Goal: Task Accomplishment & Management: Use online tool/utility

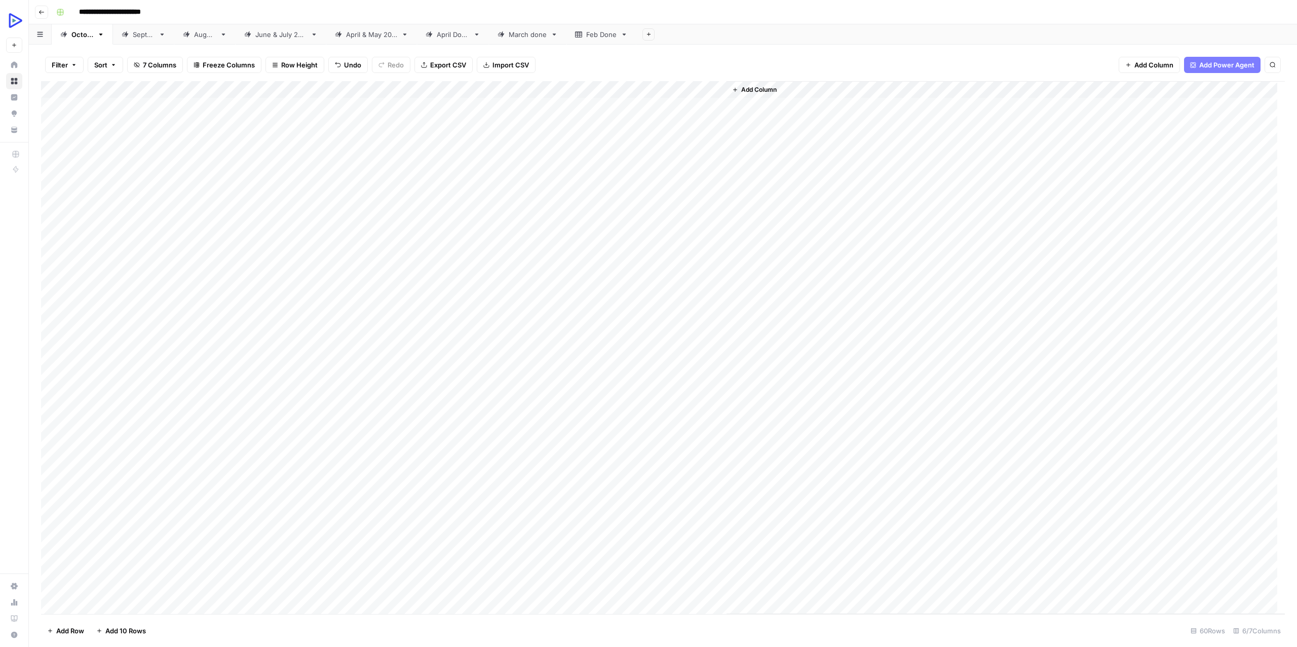
click at [512, 359] on div "Add Column" at bounding box center [663, 347] width 1244 height 533
click at [586, 365] on div "Add Column" at bounding box center [663, 347] width 1244 height 533
click at [689, 348] on div "Add Column" at bounding box center [663, 347] width 1244 height 533
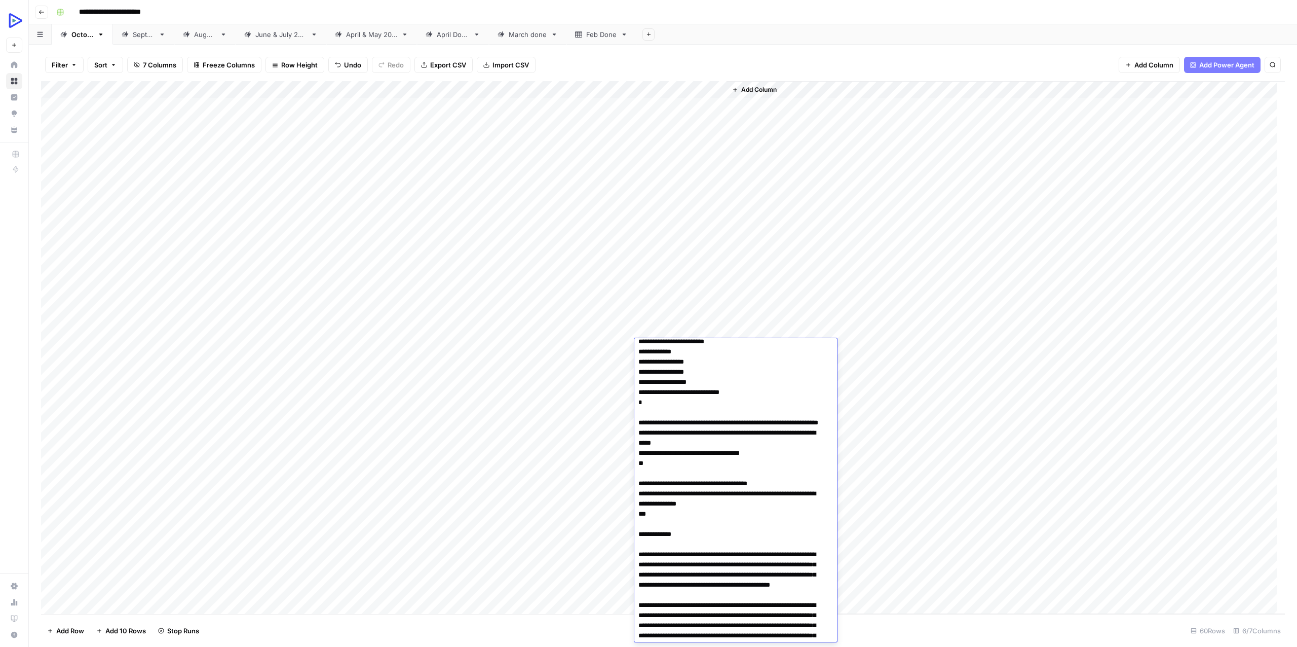
scroll to position [28065, 0]
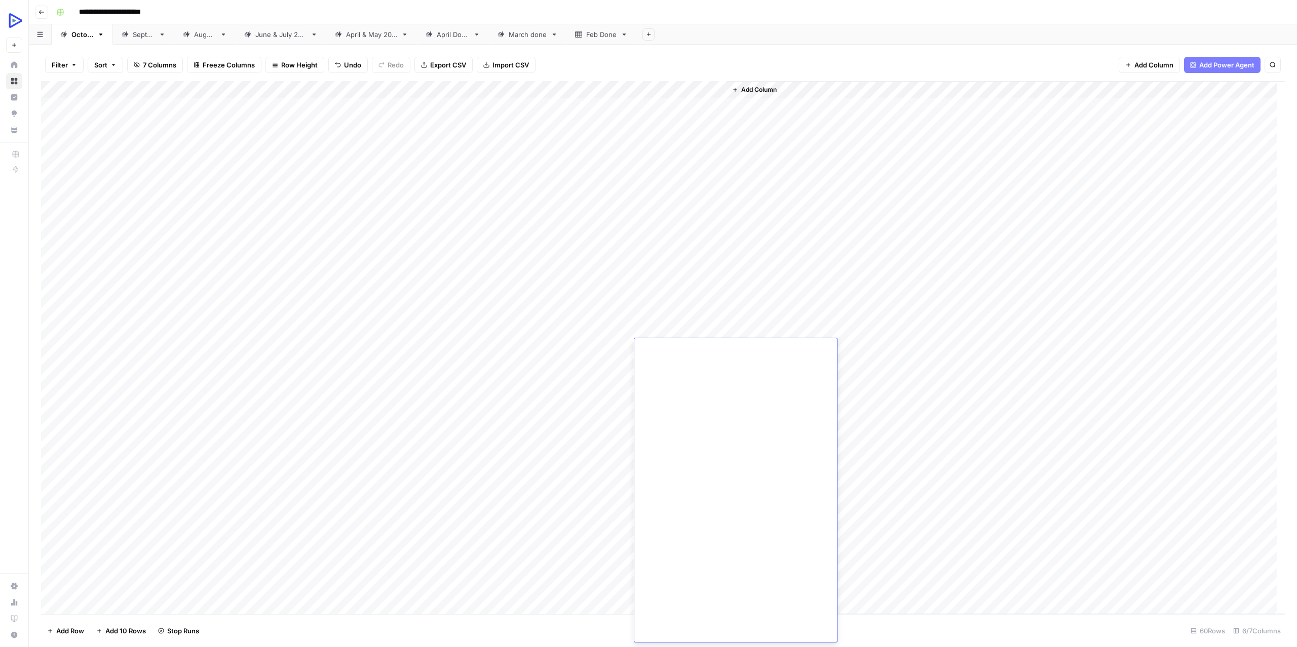
click at [962, 426] on div "Add Column" at bounding box center [1006, 347] width 559 height 533
click at [513, 385] on div "Add Column" at bounding box center [663, 347] width 1244 height 533
click at [583, 381] on div "Add Column" at bounding box center [663, 347] width 1244 height 533
click at [270, 397] on div "Add Column" at bounding box center [663, 347] width 1244 height 533
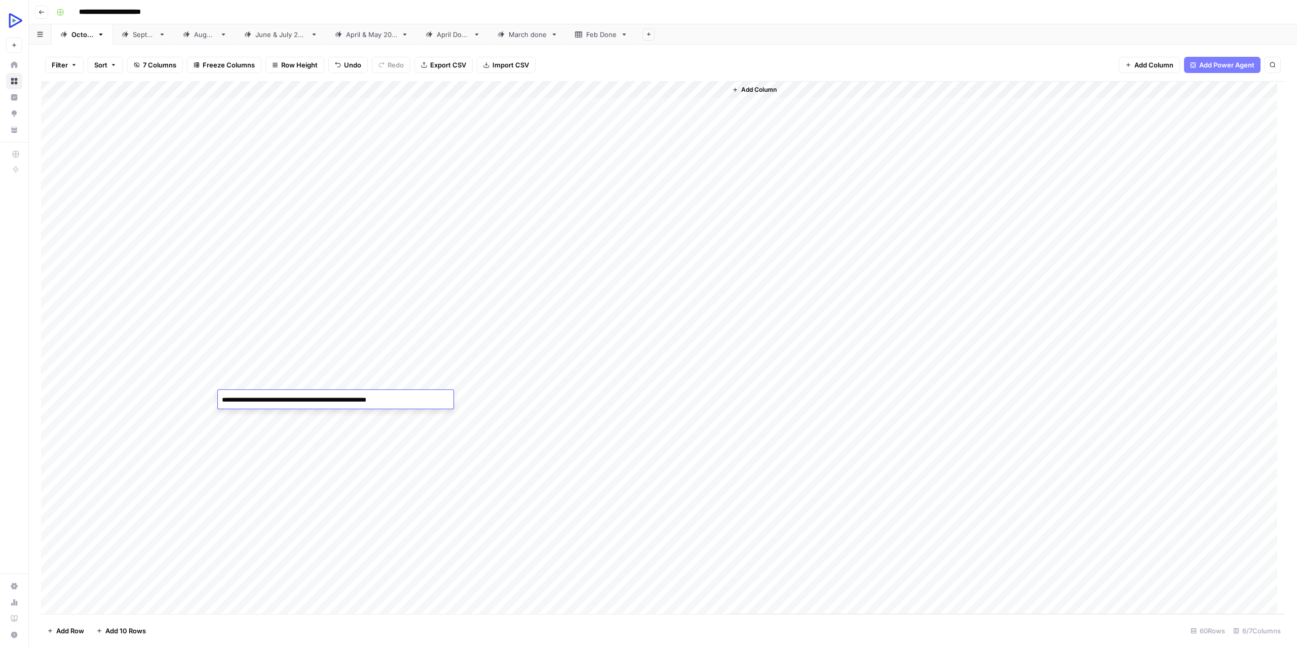
click at [270, 397] on textarea "**********" at bounding box center [336, 400] width 236 height 14
click at [263, 396] on textarea "**********" at bounding box center [336, 400] width 236 height 14
click at [516, 394] on div "Add Column" at bounding box center [663, 347] width 1244 height 533
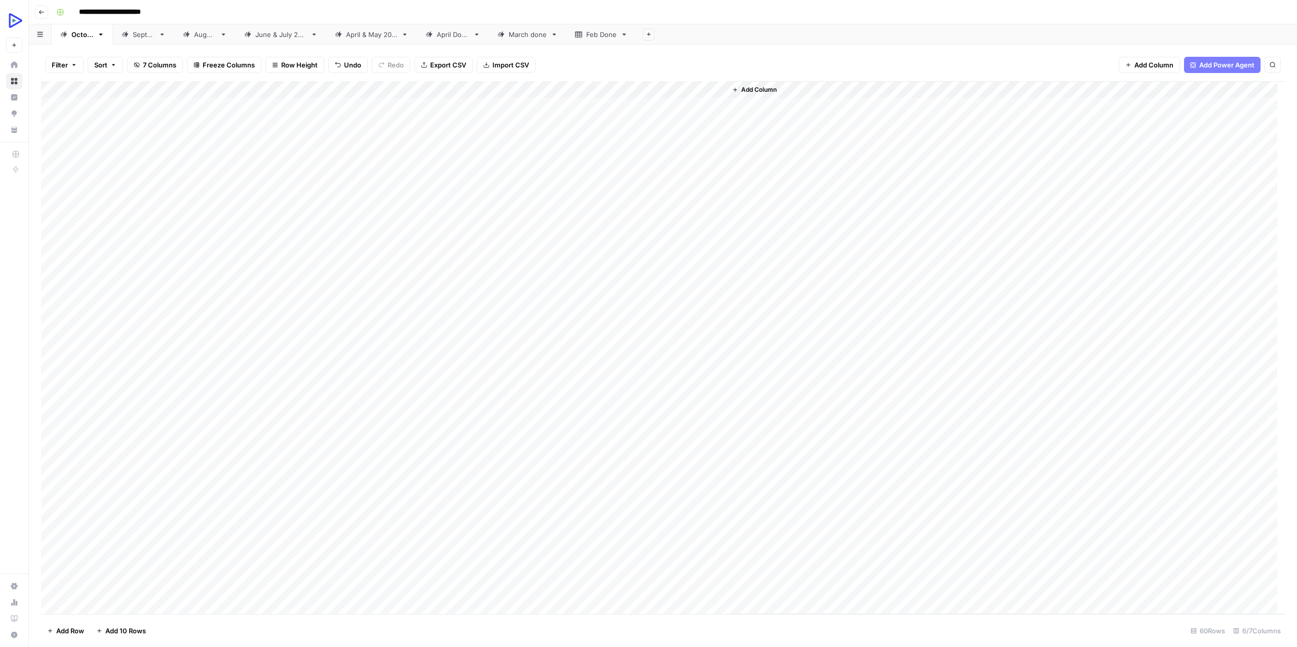
click at [585, 397] on div "Add Column" at bounding box center [663, 347] width 1244 height 533
click at [533, 412] on div "Add Column" at bounding box center [663, 347] width 1244 height 533
click at [584, 417] on div "Add Column" at bounding box center [663, 347] width 1244 height 533
drag, startPoint x: 147, startPoint y: 369, endPoint x: 153, endPoint y: 515, distance: 146.1
click at [153, 515] on div "Add Column" at bounding box center [663, 347] width 1244 height 533
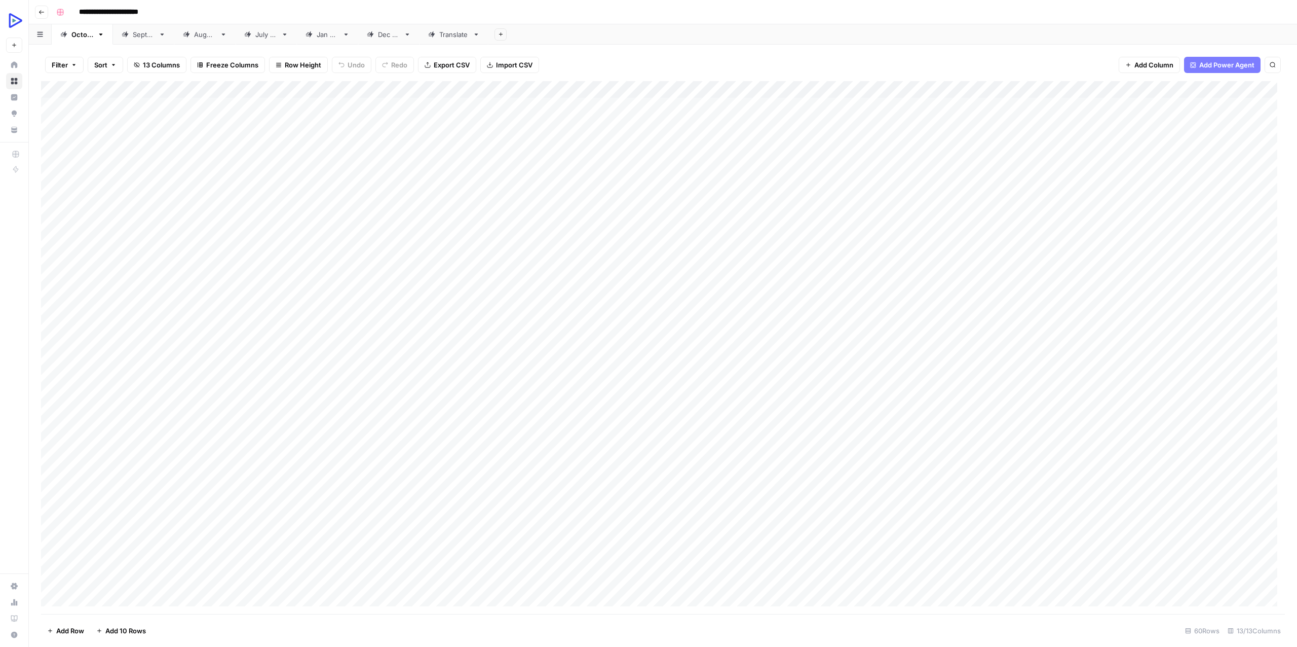
click at [347, 516] on div "Add Column" at bounding box center [663, 347] width 1244 height 533
type textarea "****"
click at [164, 359] on div "Add Column" at bounding box center [663, 347] width 1244 height 533
click at [164, 359] on textarea "**********" at bounding box center [159, 365] width 166 height 14
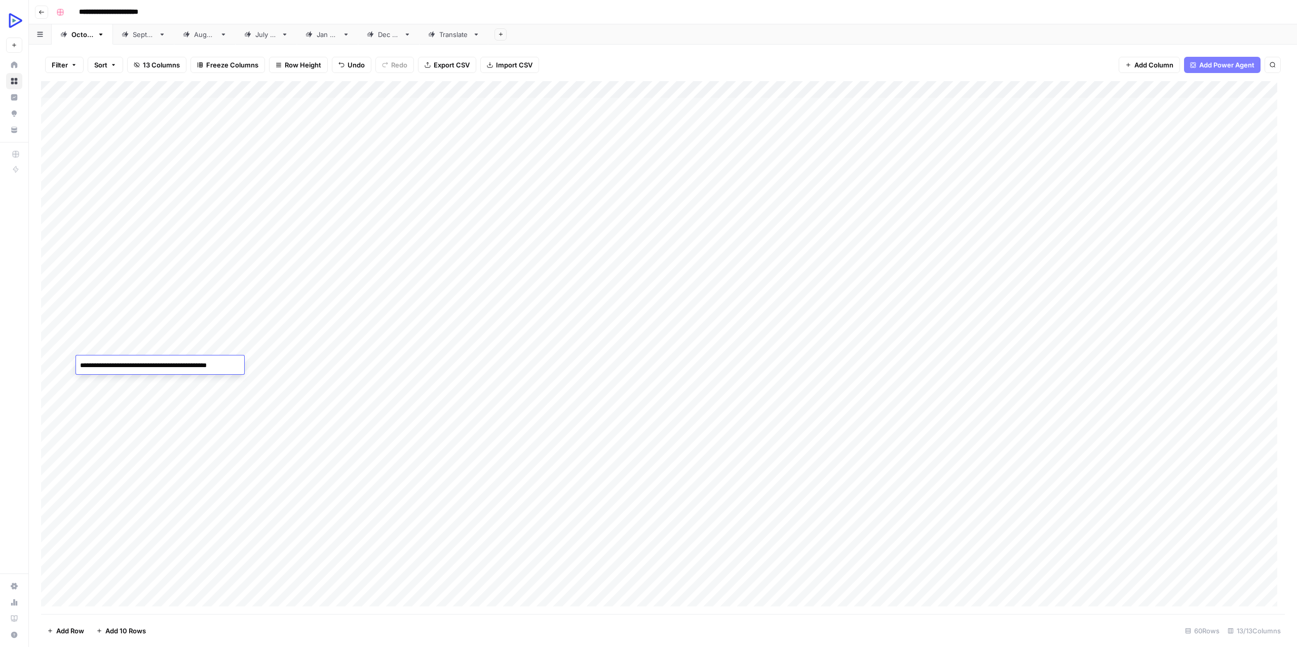
click at [452, 363] on div "Add Column" at bounding box center [663, 347] width 1244 height 533
type textarea "**********"
click at [378, 362] on div "Add Column" at bounding box center [663, 347] width 1244 height 533
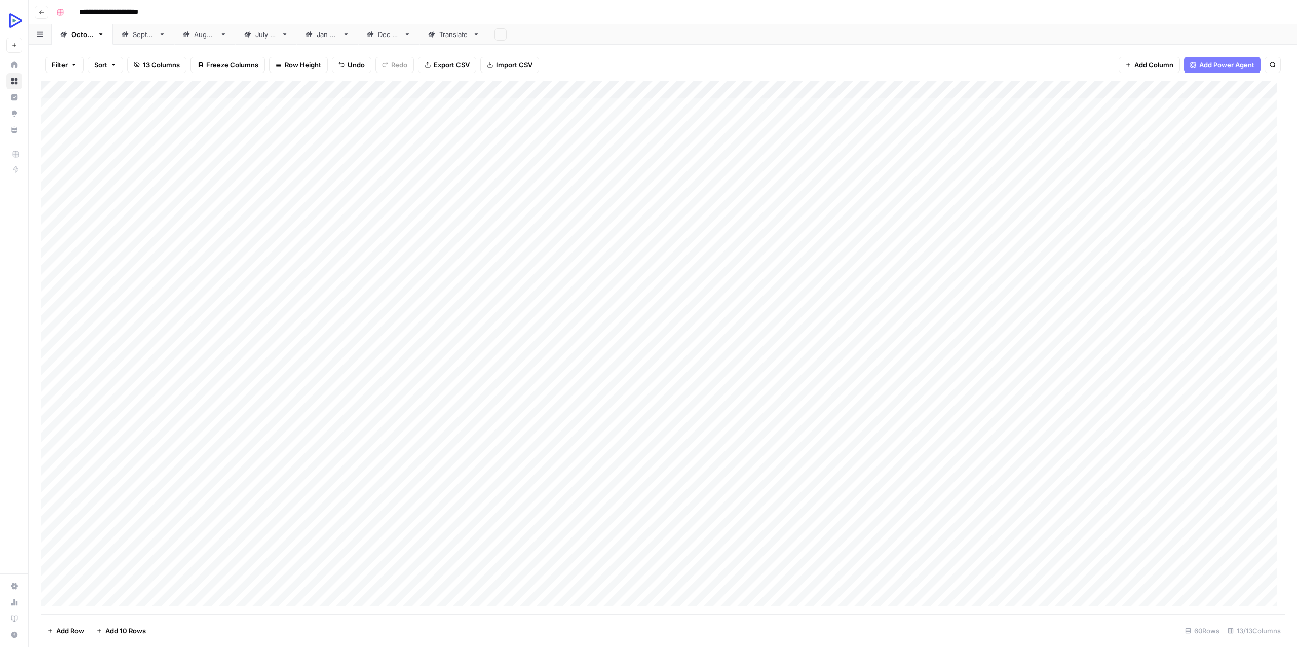
click at [378, 362] on div "Add Column" at bounding box center [663, 347] width 1244 height 533
click at [295, 381] on div "Add Column" at bounding box center [663, 347] width 1244 height 533
click at [631, 364] on div "Add Column" at bounding box center [663, 347] width 1244 height 533
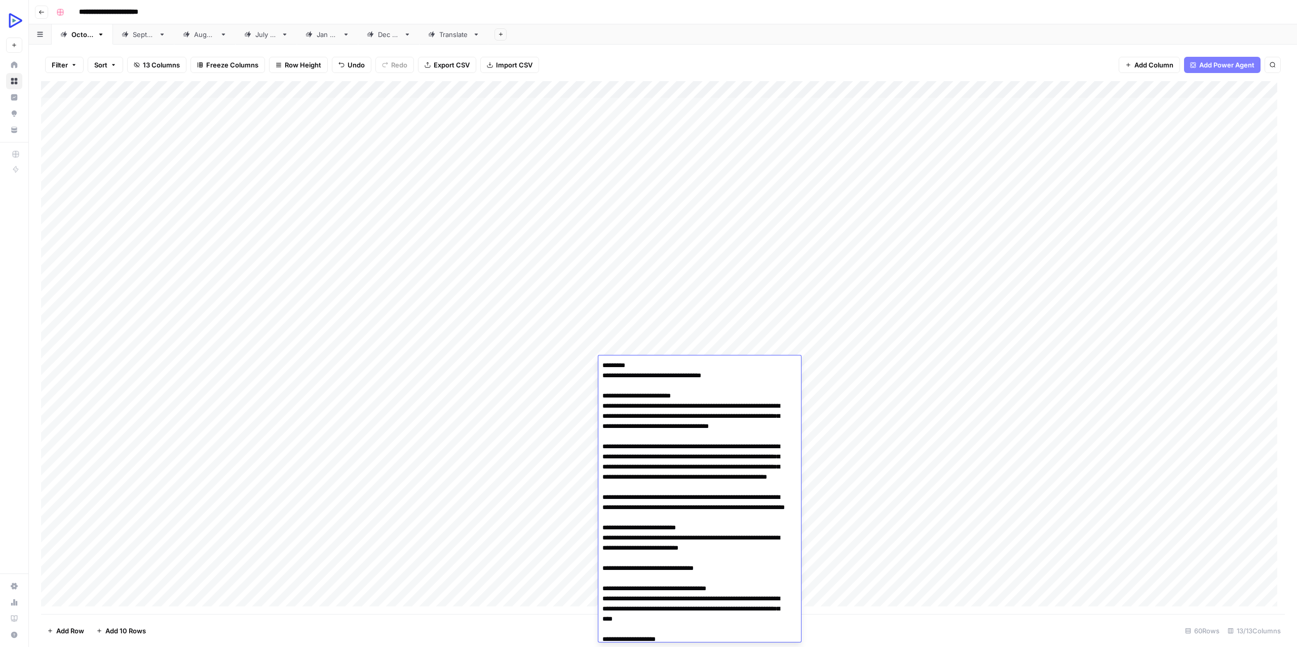
scroll to position [964, 0]
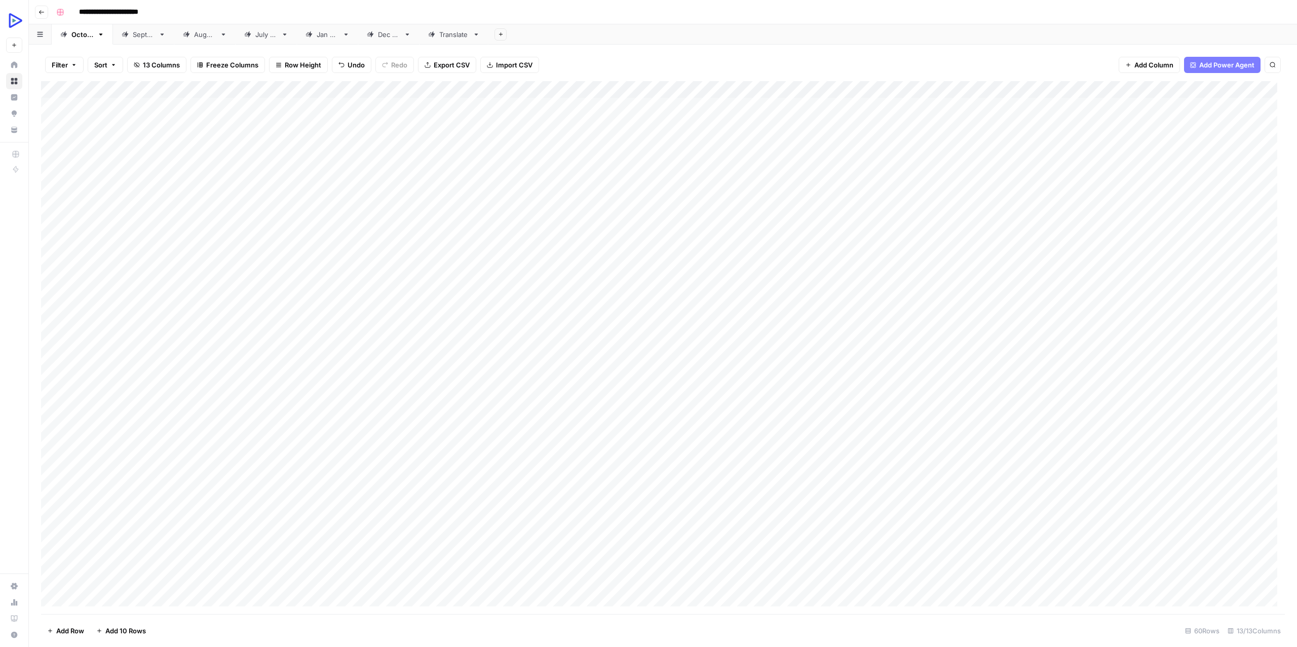
click at [549, 514] on div "Add Column" at bounding box center [663, 347] width 1244 height 533
click at [540, 355] on div "Add Column" at bounding box center [663, 347] width 1244 height 533
click at [541, 382] on div "Add Column" at bounding box center [663, 347] width 1244 height 533
click at [544, 365] on div "Add Column" at bounding box center [663, 347] width 1244 height 533
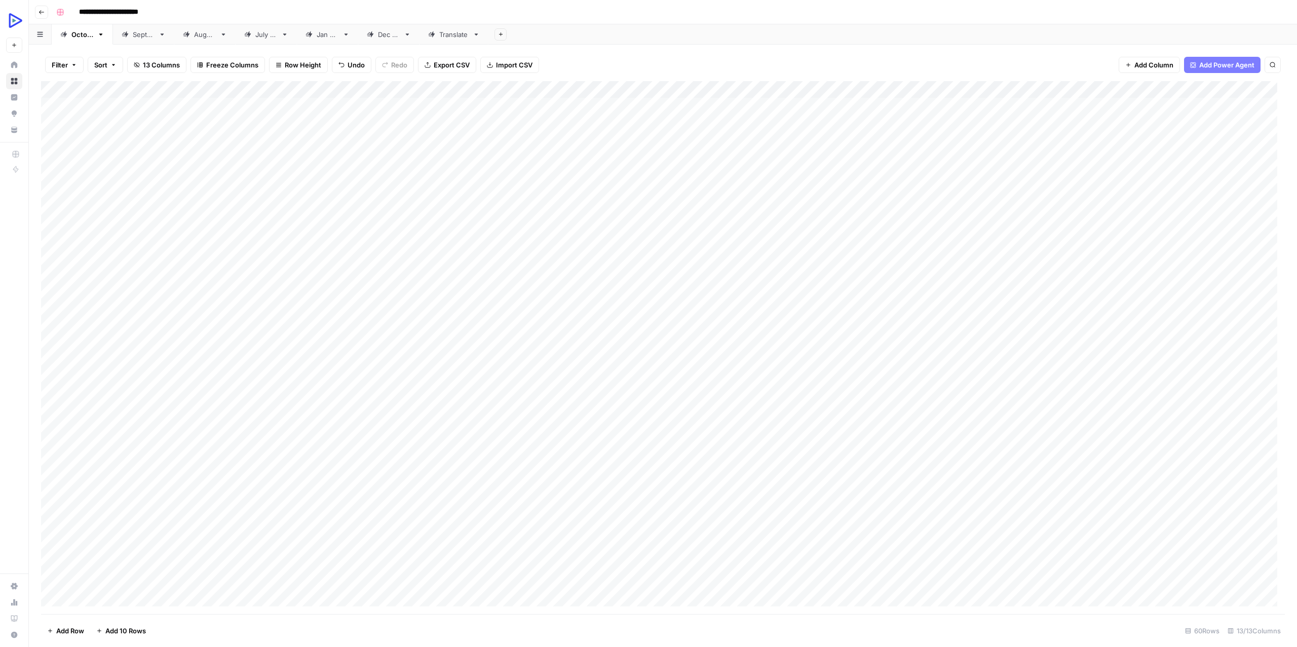
click at [544, 365] on div "Add Column" at bounding box center [663, 347] width 1244 height 533
type textarea "**********"
click at [572, 403] on div "Add Column" at bounding box center [663, 347] width 1244 height 533
click at [641, 367] on div "Add Column" at bounding box center [663, 347] width 1244 height 533
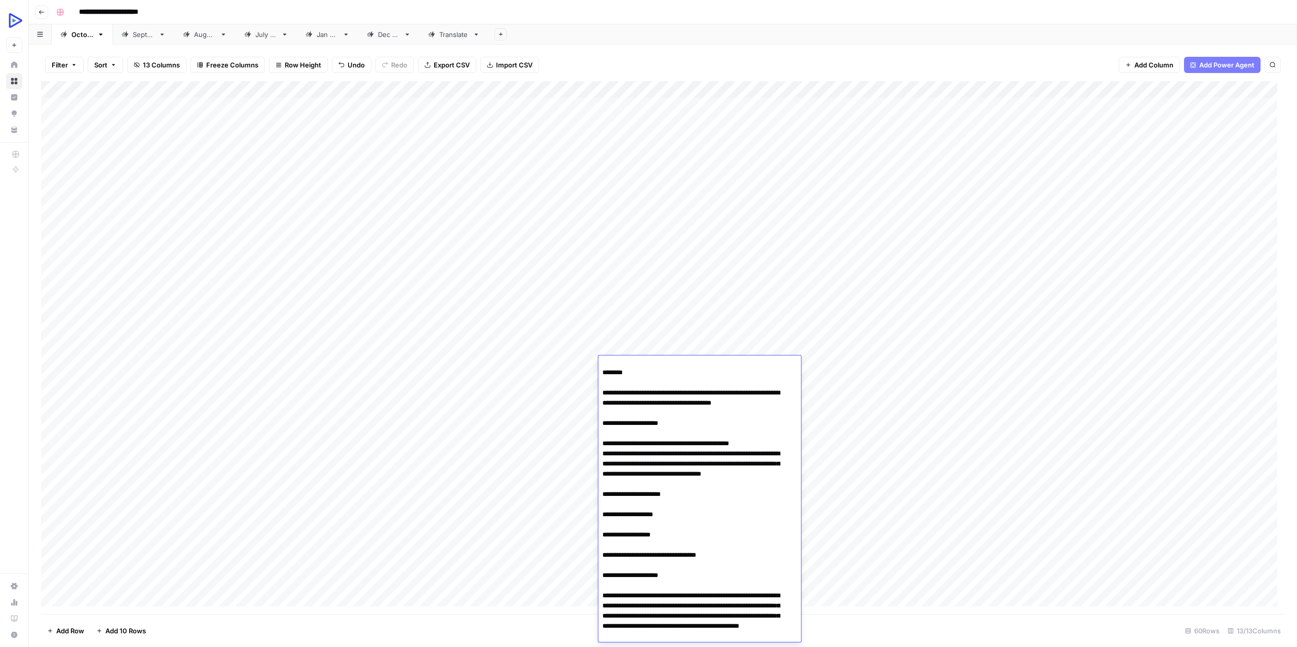
scroll to position [0, 0]
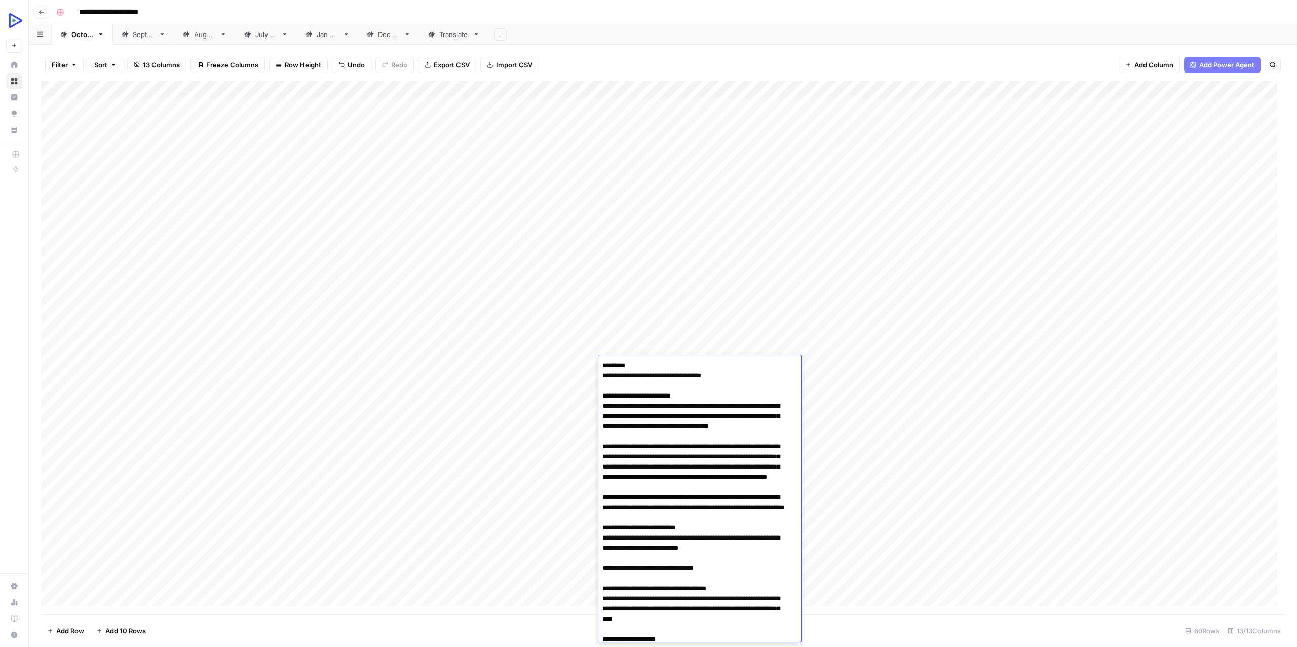
drag, startPoint x: 640, startPoint y: 366, endPoint x: 581, endPoint y: 372, distance: 58.6
click at [576, 360] on body "**********" at bounding box center [648, 323] width 1297 height 647
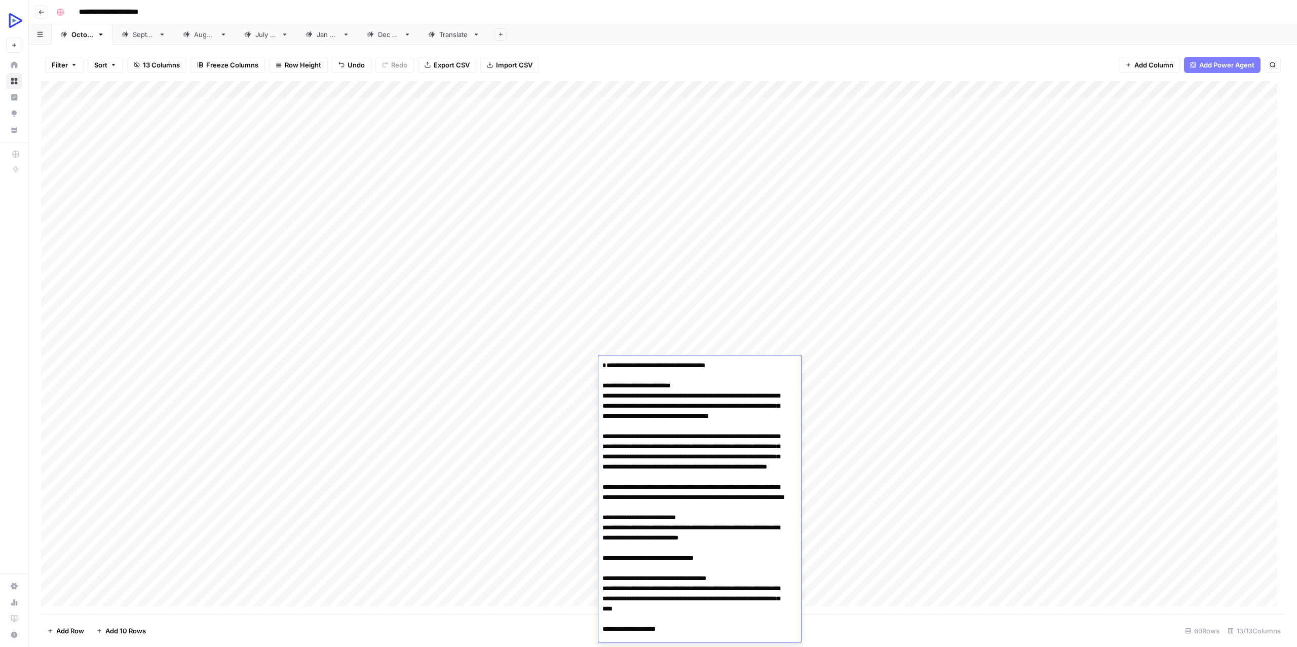
type textarea "**********"
click at [937, 424] on div "Add Column" at bounding box center [663, 347] width 1244 height 533
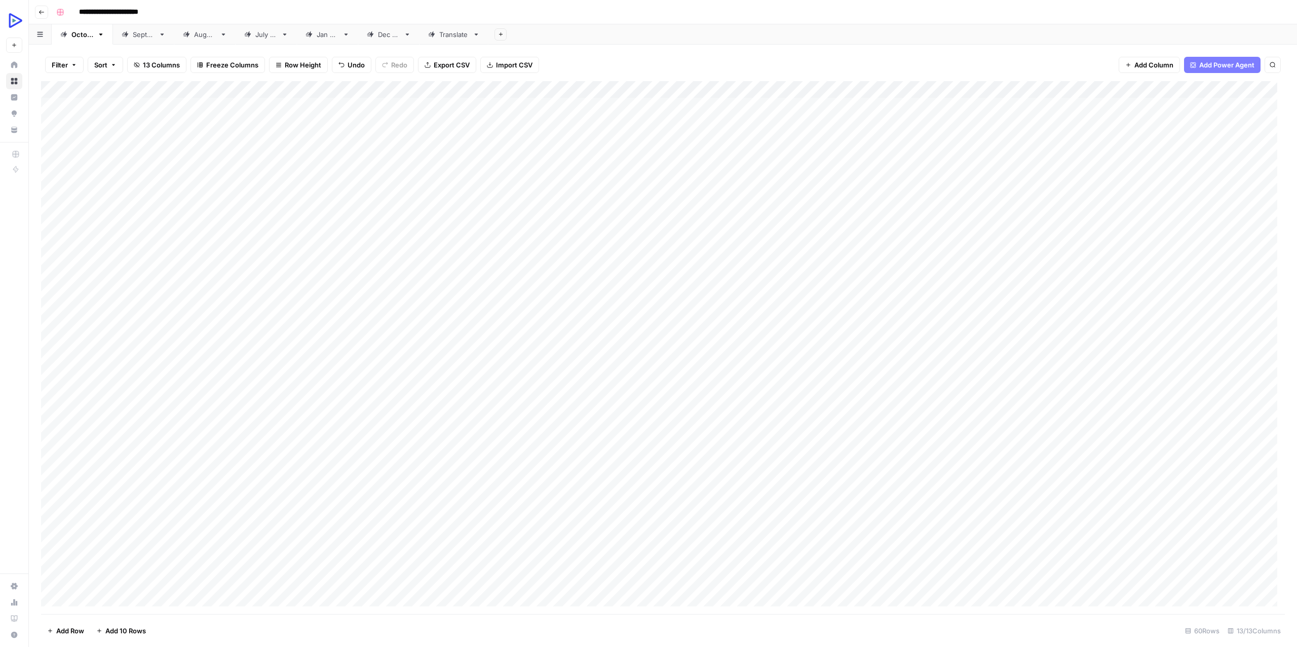
click at [817, 365] on div "Add Column" at bounding box center [663, 347] width 1244 height 533
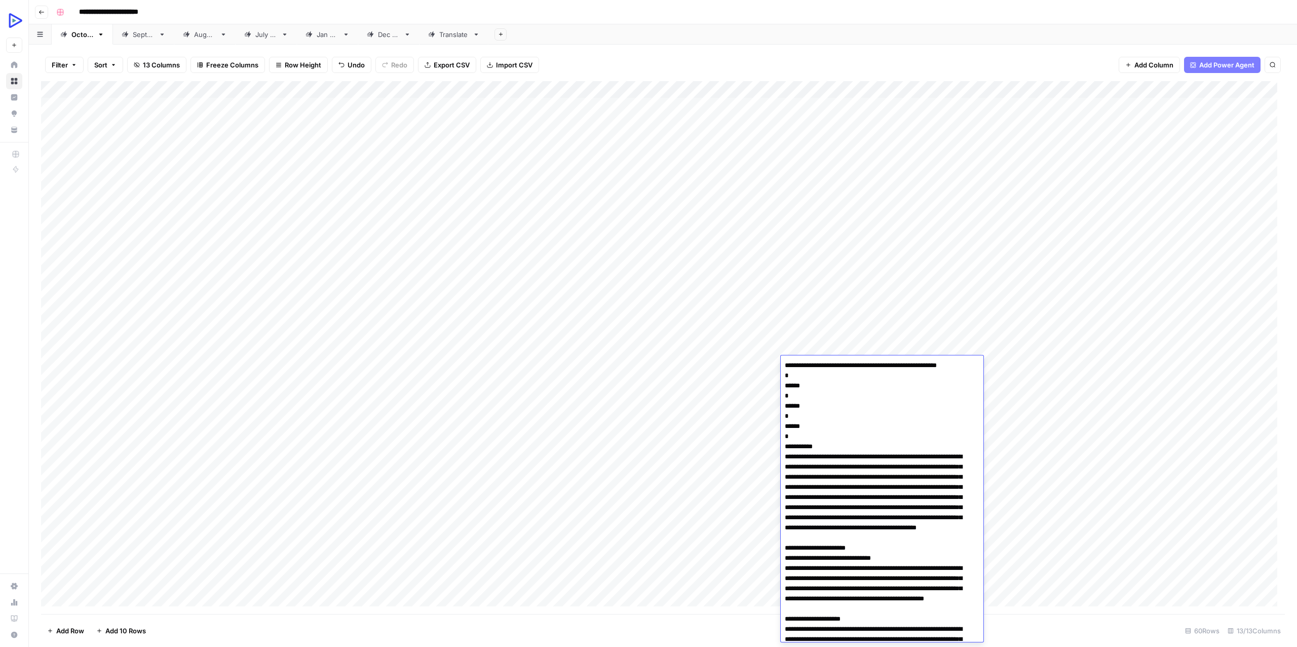
scroll to position [2069, 0]
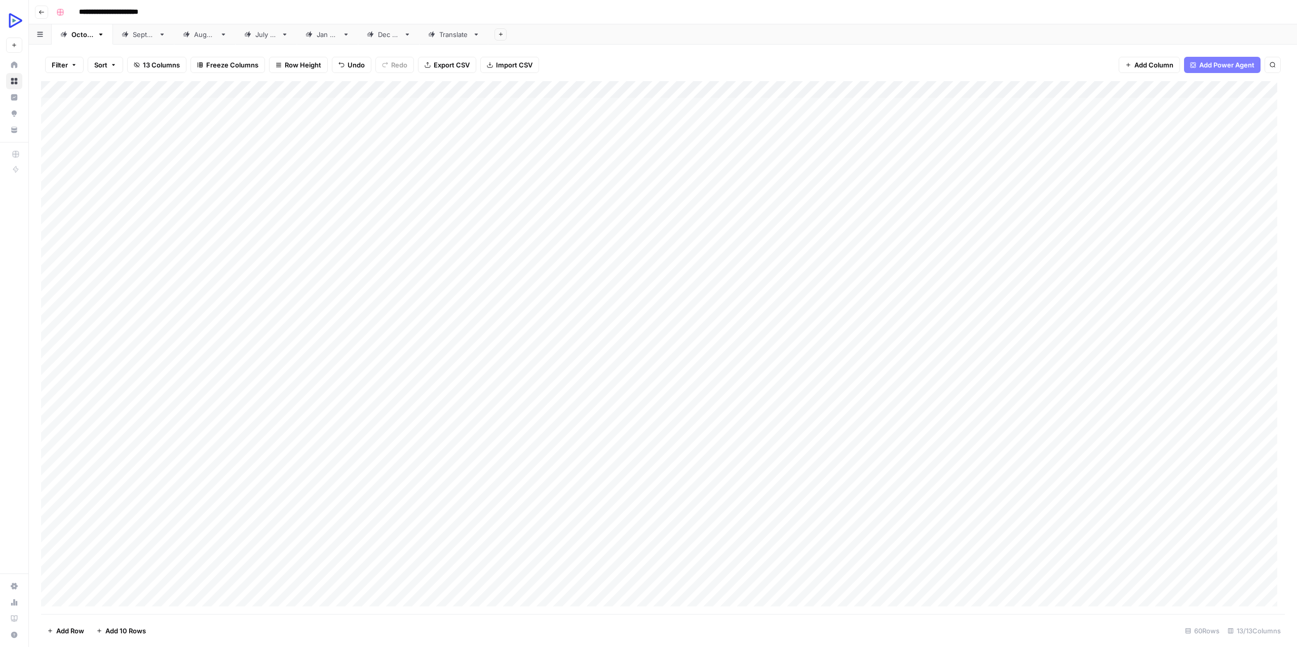
click at [676, 391] on div "Add Column" at bounding box center [663, 347] width 1244 height 533
click at [739, 360] on div "Add Column" at bounding box center [663, 347] width 1244 height 533
type textarea "**********"
drag, startPoint x: 534, startPoint y: 424, endPoint x: 528, endPoint y: 425, distance: 6.3
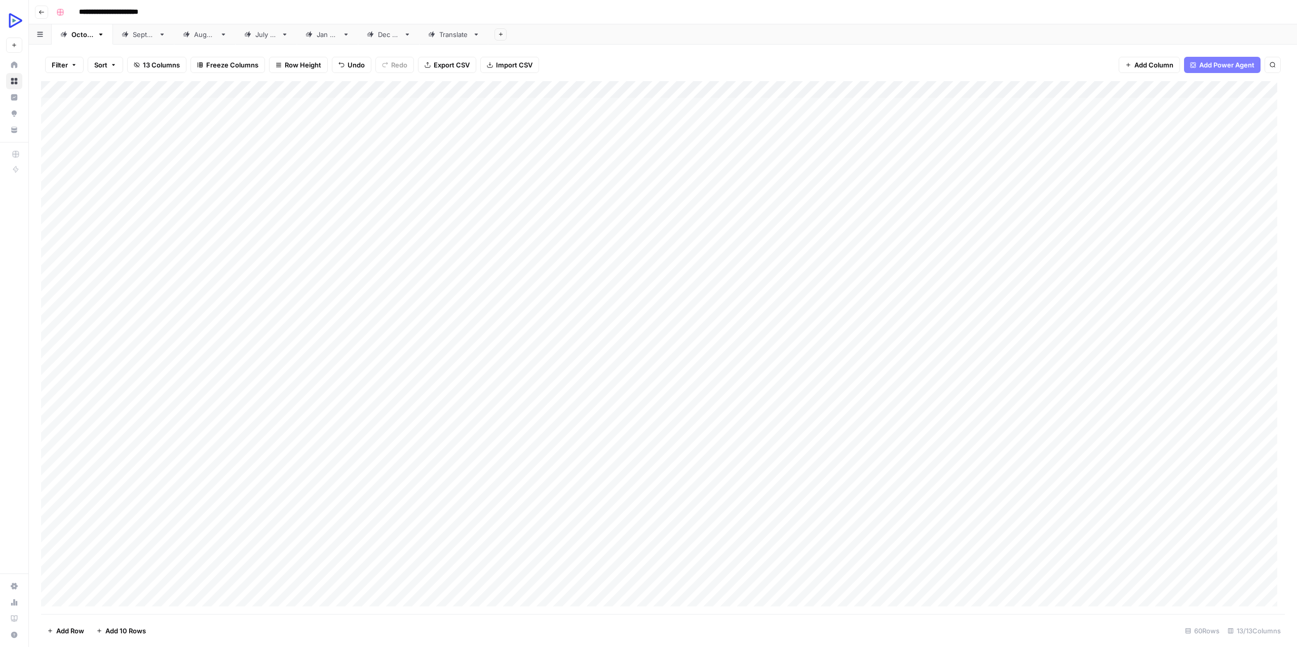
click at [531, 424] on div "Add Column" at bounding box center [663, 347] width 1244 height 533
click at [240, 367] on div "Add Column" at bounding box center [663, 347] width 1244 height 533
click at [241, 433] on div "Add Column" at bounding box center [663, 347] width 1244 height 533
click at [903, 365] on div "Add Column" at bounding box center [663, 347] width 1244 height 533
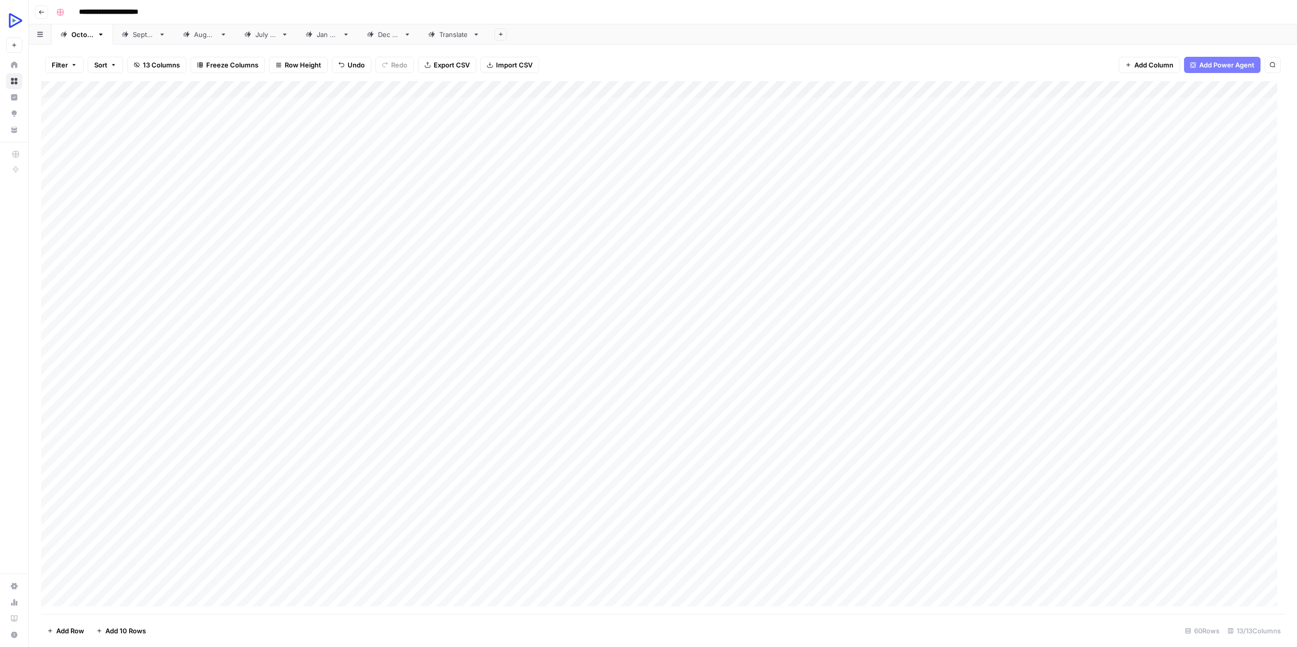
drag, startPoint x: 903, startPoint y: 365, endPoint x: 849, endPoint y: 384, distance: 57.4
click at [904, 365] on div "Add Column" at bounding box center [663, 347] width 1244 height 533
drag, startPoint x: 699, startPoint y: 441, endPoint x: 658, endPoint y: 448, distance: 41.5
click at [698, 443] on div "Add Column" at bounding box center [663, 347] width 1244 height 533
click at [1002, 363] on div "Add Column" at bounding box center [663, 347] width 1244 height 533
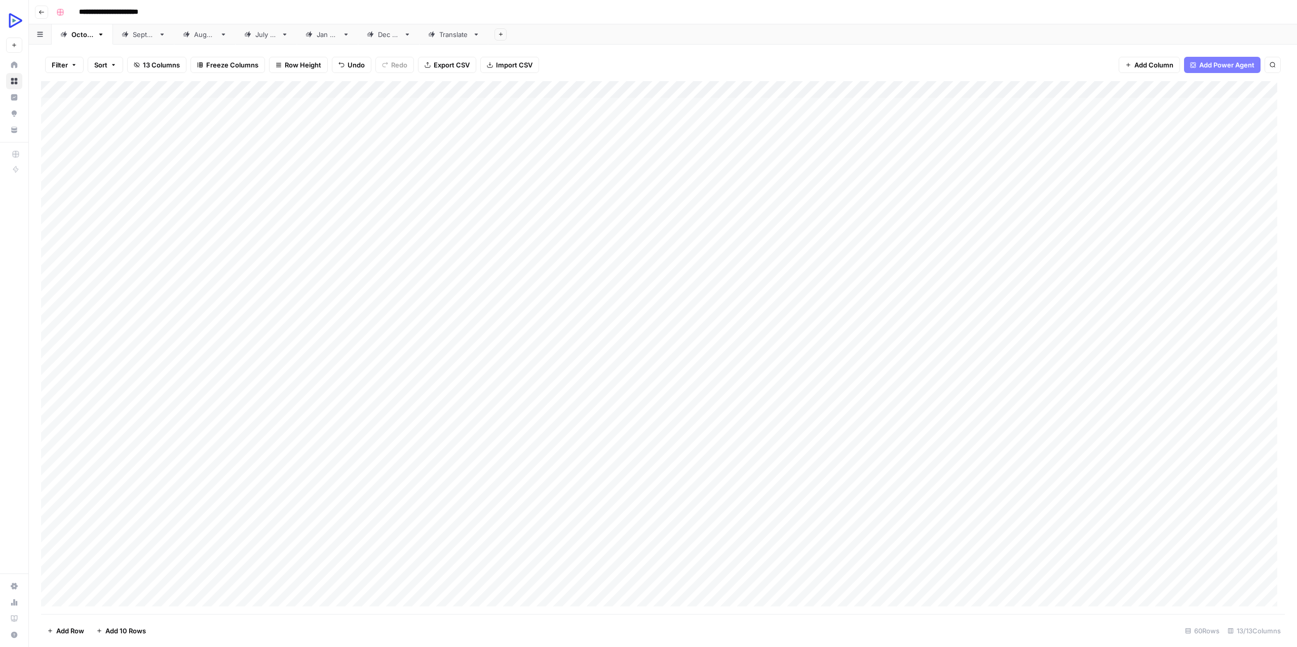
click at [1002, 363] on div "Add Column" at bounding box center [663, 347] width 1244 height 533
click at [826, 432] on div "Add Column" at bounding box center [663, 347] width 1244 height 533
click at [1099, 361] on div "Add Column" at bounding box center [663, 347] width 1244 height 533
click at [147, 381] on div "Add Column" at bounding box center [663, 347] width 1244 height 533
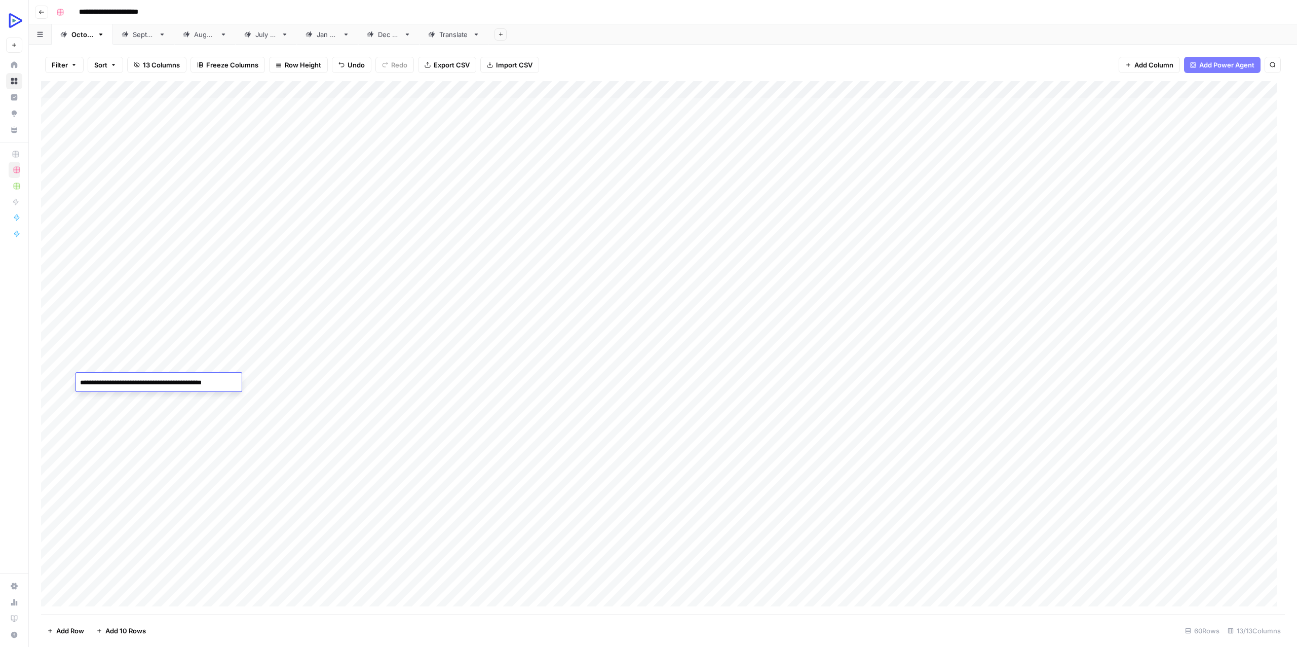
click at [147, 381] on textarea "**********" at bounding box center [157, 383] width 162 height 14
click at [440, 381] on div "Add Column" at bounding box center [663, 347] width 1244 height 533
type textarea "**********"
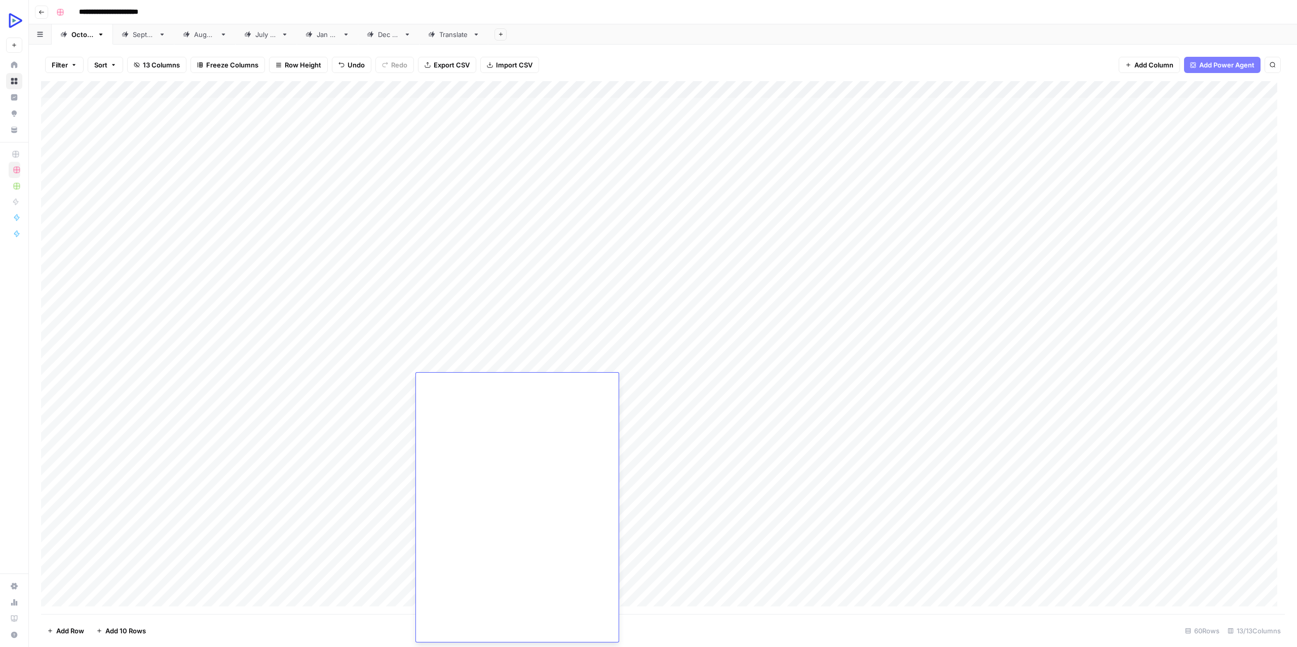
click at [385, 434] on div "Add Column" at bounding box center [663, 347] width 1244 height 533
click at [374, 383] on div "Add Column" at bounding box center [663, 347] width 1244 height 533
type textarea "**********"
click at [299, 402] on div "Add Column" at bounding box center [663, 347] width 1244 height 533
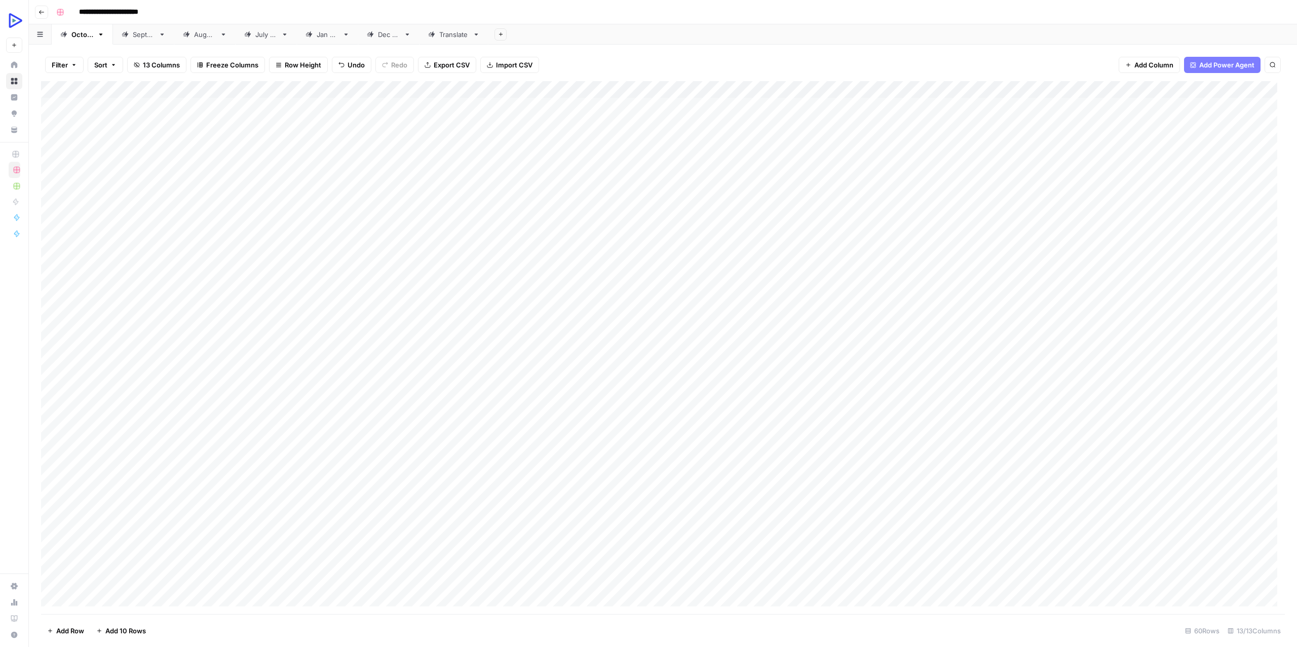
click at [632, 376] on div "Add Column" at bounding box center [663, 347] width 1244 height 533
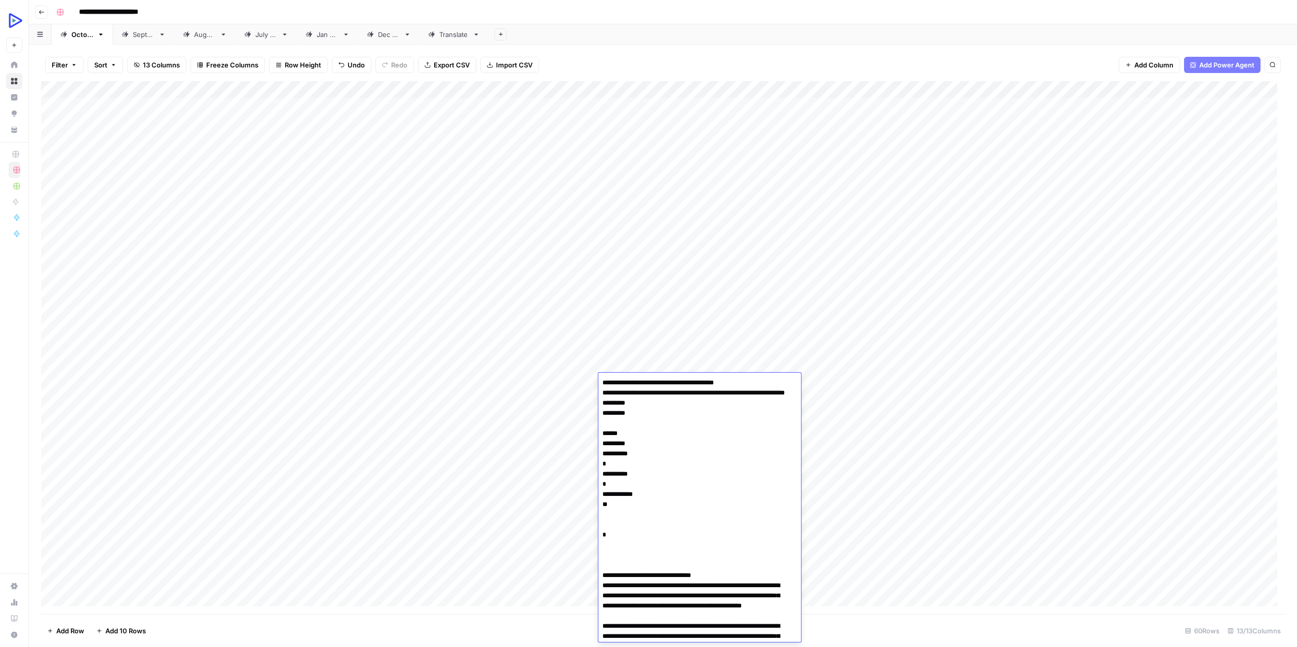
scroll to position [2522, 0]
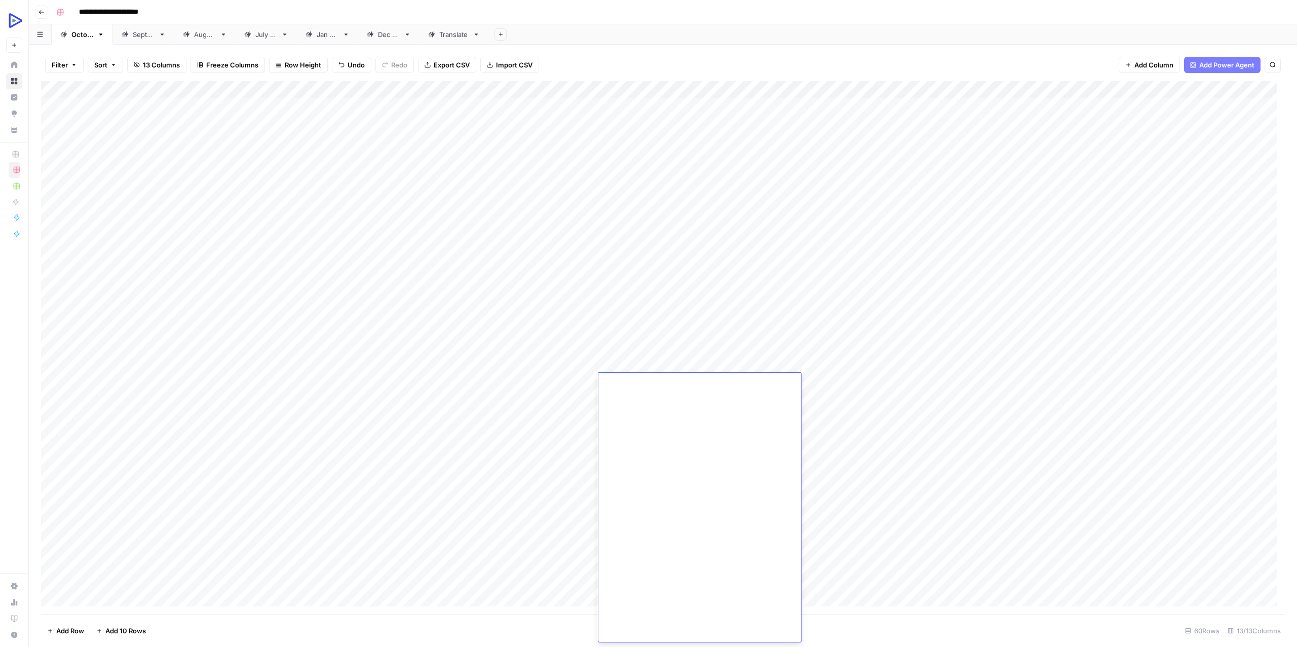
type textarea "**********"
click at [561, 378] on div "Add Column" at bounding box center [663, 347] width 1244 height 533
type textarea "**********"
click at [467, 485] on div "Add Column" at bounding box center [663, 347] width 1244 height 533
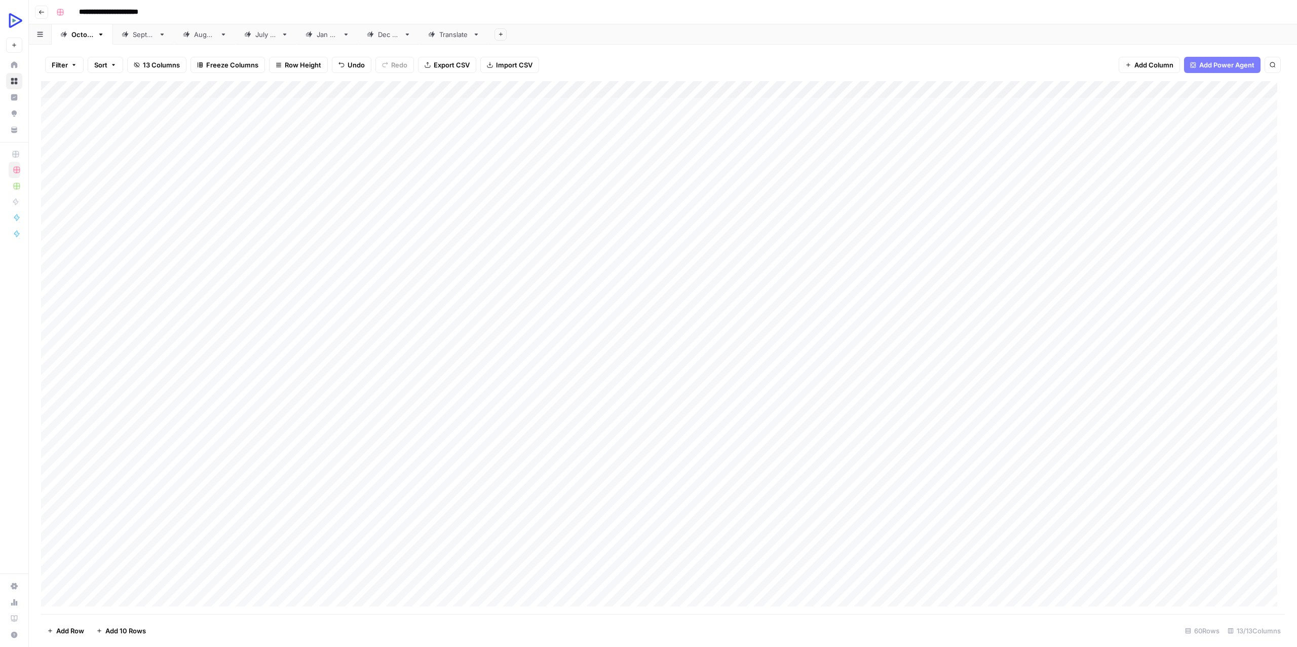
click at [807, 384] on div "Add Column" at bounding box center [663, 347] width 1244 height 533
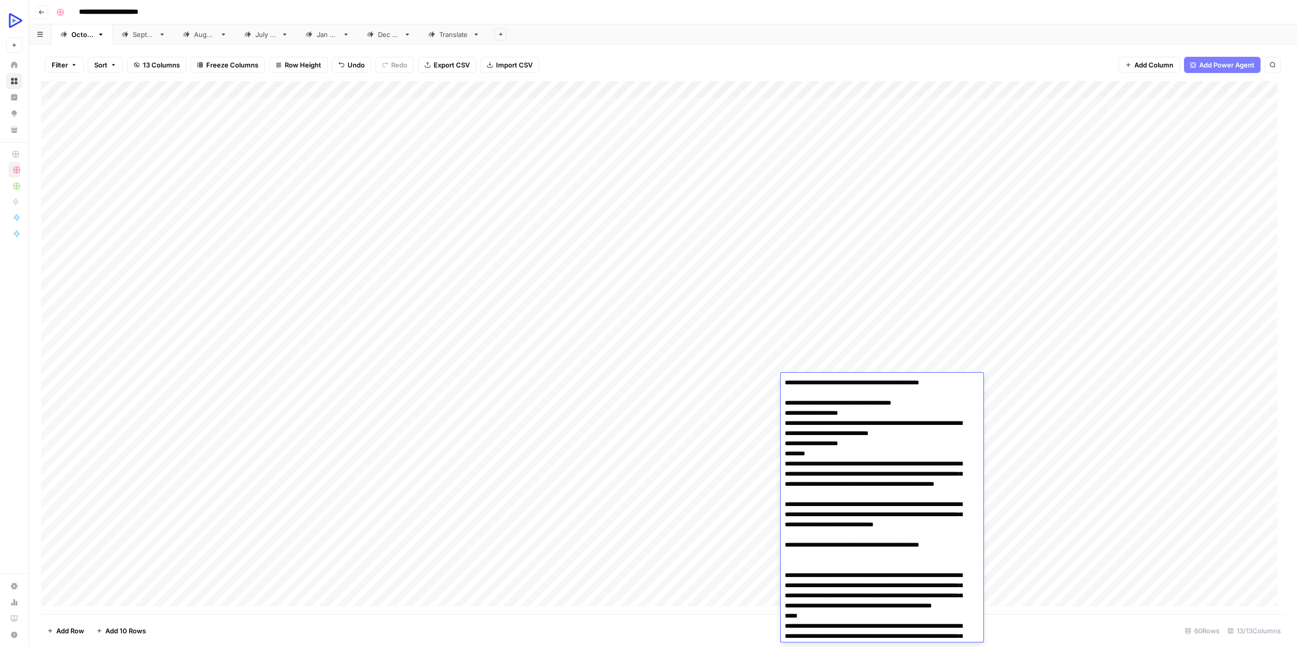
scroll to position [1691, 0]
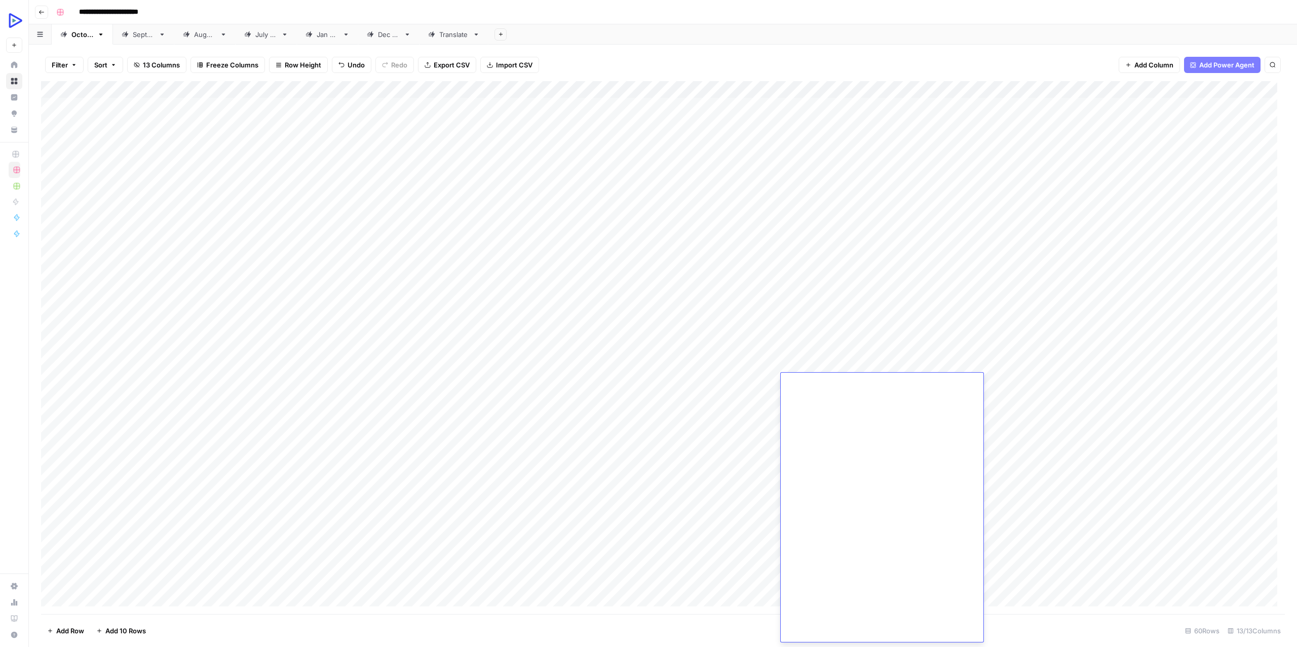
type textarea "**********"
click at [748, 380] on div "Add Column" at bounding box center [663, 347] width 1244 height 533
type textarea "**********"
click at [626, 452] on div "Add Column" at bounding box center [663, 347] width 1244 height 533
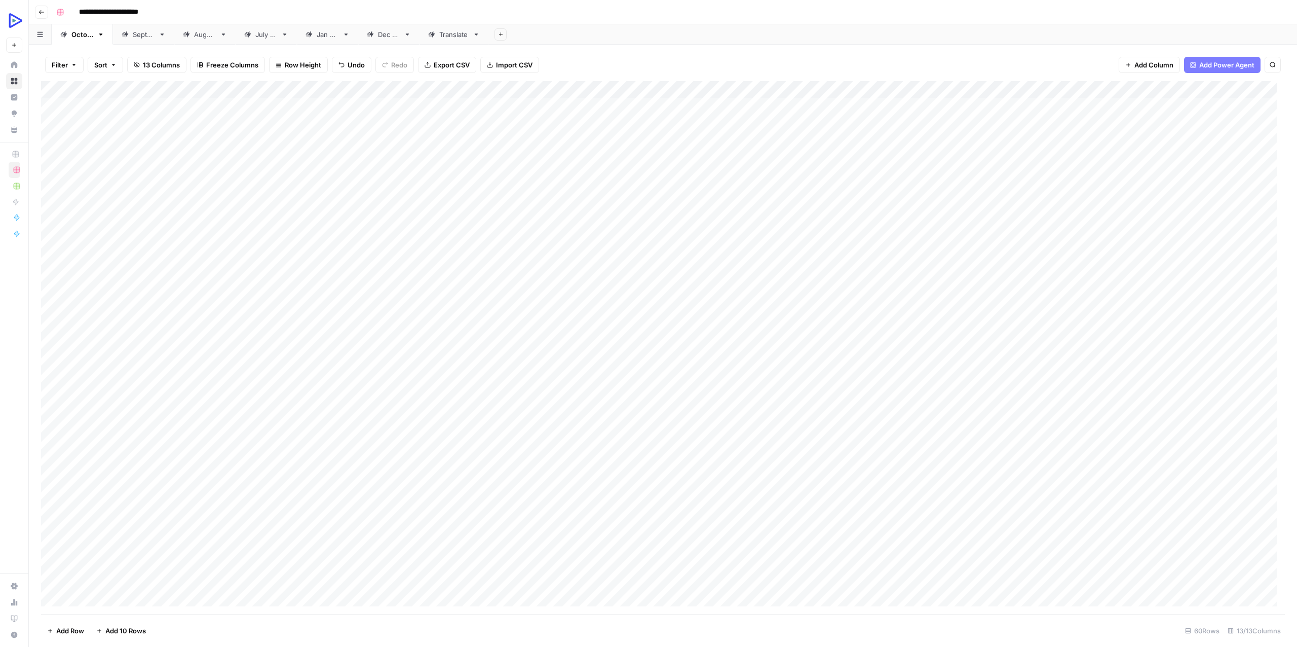
click at [262, 385] on div "Add Column" at bounding box center [663, 347] width 1244 height 533
click at [263, 385] on div "Add Column" at bounding box center [663, 347] width 1244 height 533
type textarea "**********"
click at [253, 427] on div "Add Column" at bounding box center [663, 347] width 1244 height 533
click at [893, 384] on div "Add Column" at bounding box center [663, 347] width 1244 height 533
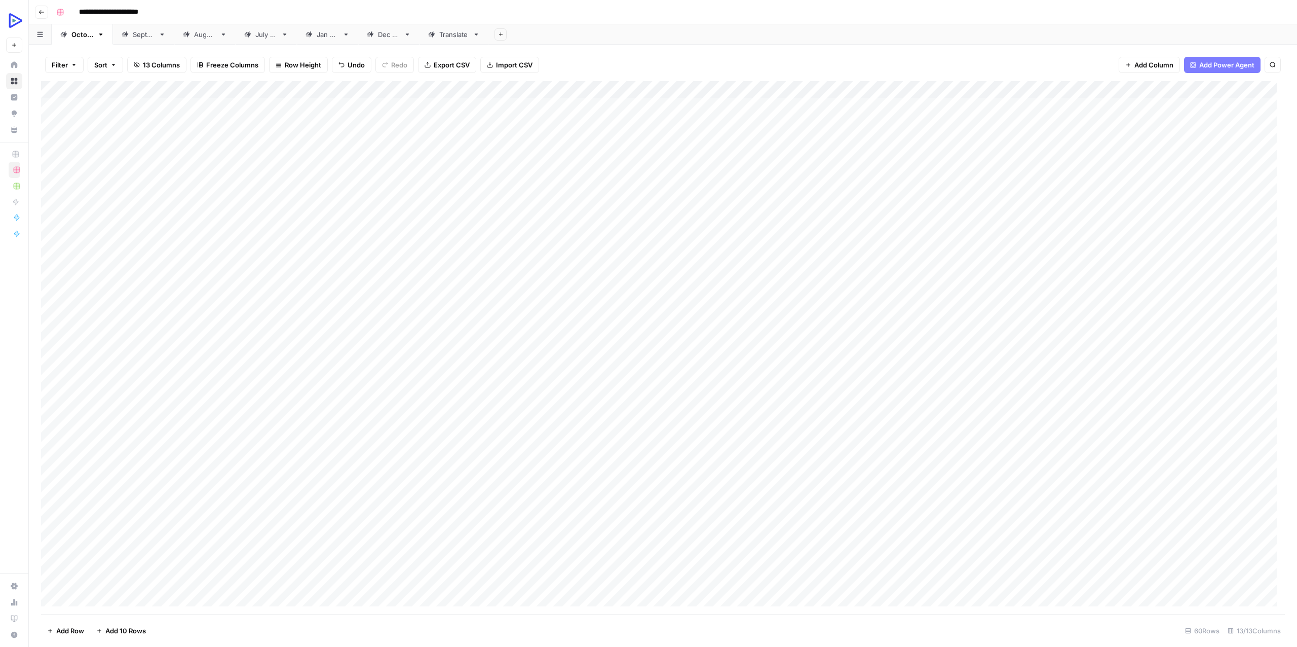
click at [893, 384] on div "Add Column" at bounding box center [663, 347] width 1244 height 533
click at [724, 448] on div "Add Column" at bounding box center [663, 347] width 1244 height 533
click at [1014, 379] on div "Add Column" at bounding box center [663, 347] width 1244 height 533
click at [883, 454] on div "Add Column" at bounding box center [663, 347] width 1244 height 533
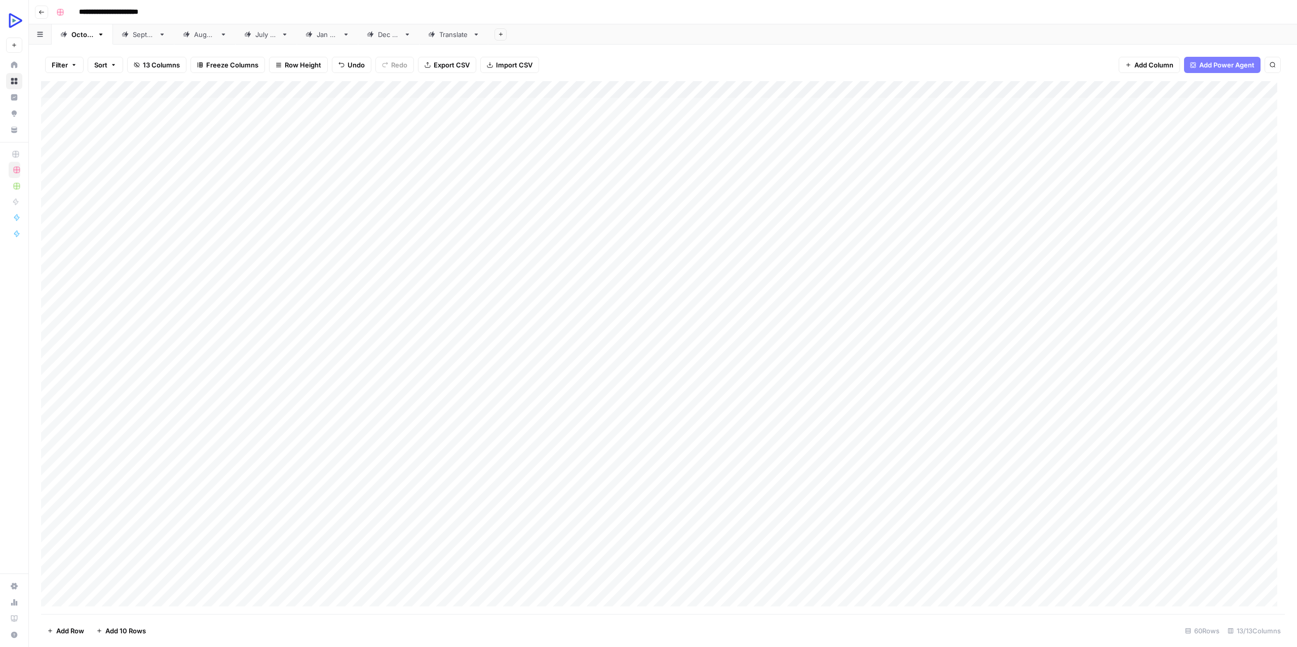
click at [1098, 377] on div "Add Column" at bounding box center [663, 347] width 1244 height 533
click at [1260, 363] on div "Add Column" at bounding box center [663, 347] width 1244 height 533
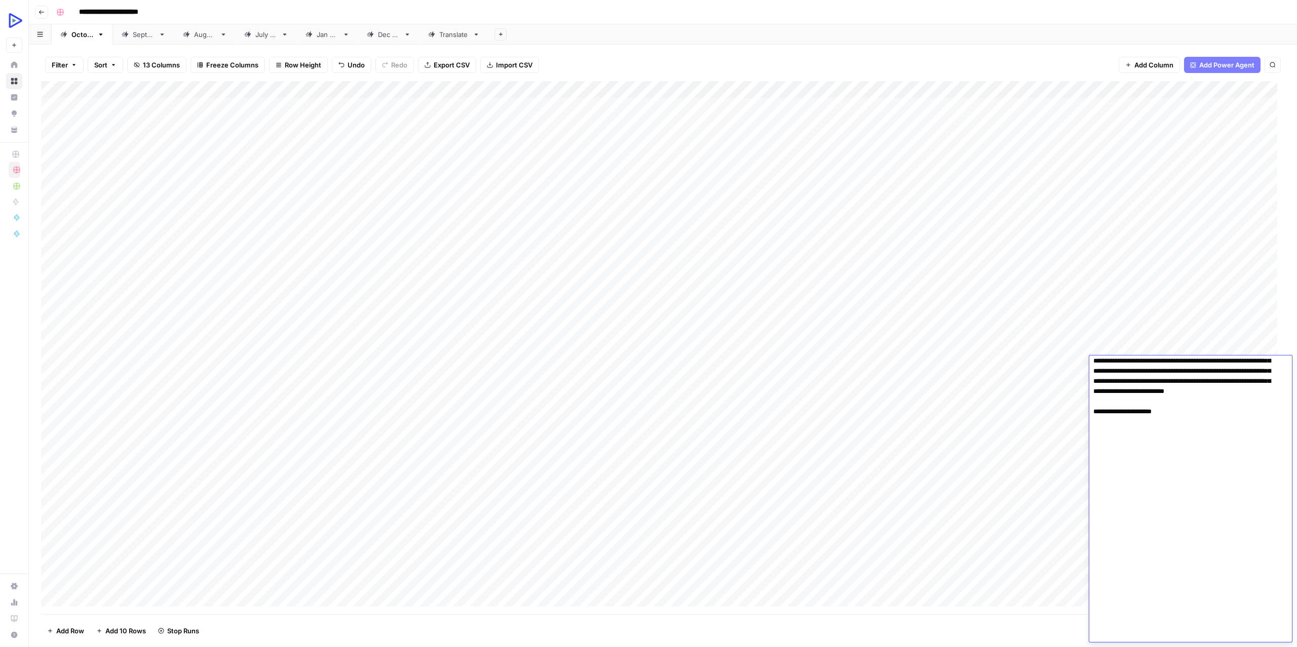
click at [259, 399] on div "Add Column" at bounding box center [663, 347] width 1244 height 533
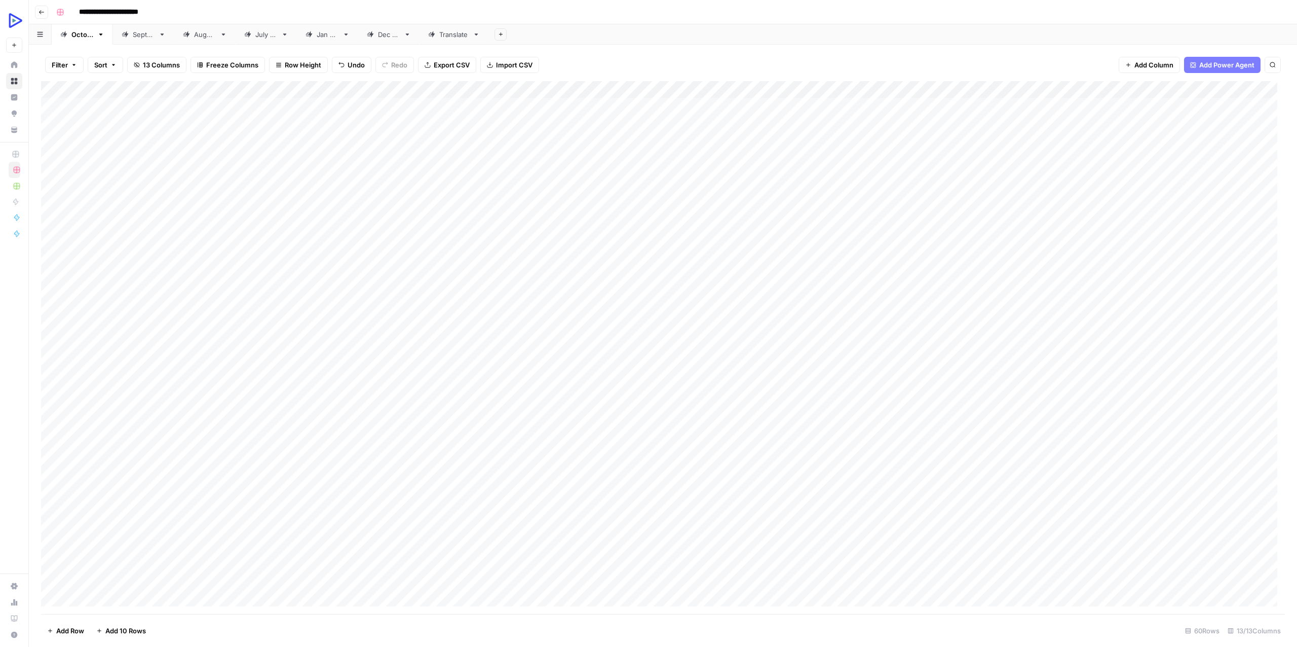
drag, startPoint x: 367, startPoint y: 398, endPoint x: 292, endPoint y: 399, distance: 75.5
click at [292, 399] on div "Add Column" at bounding box center [663, 347] width 1244 height 533
click at [1251, 381] on div "Add Column" at bounding box center [663, 347] width 1244 height 533
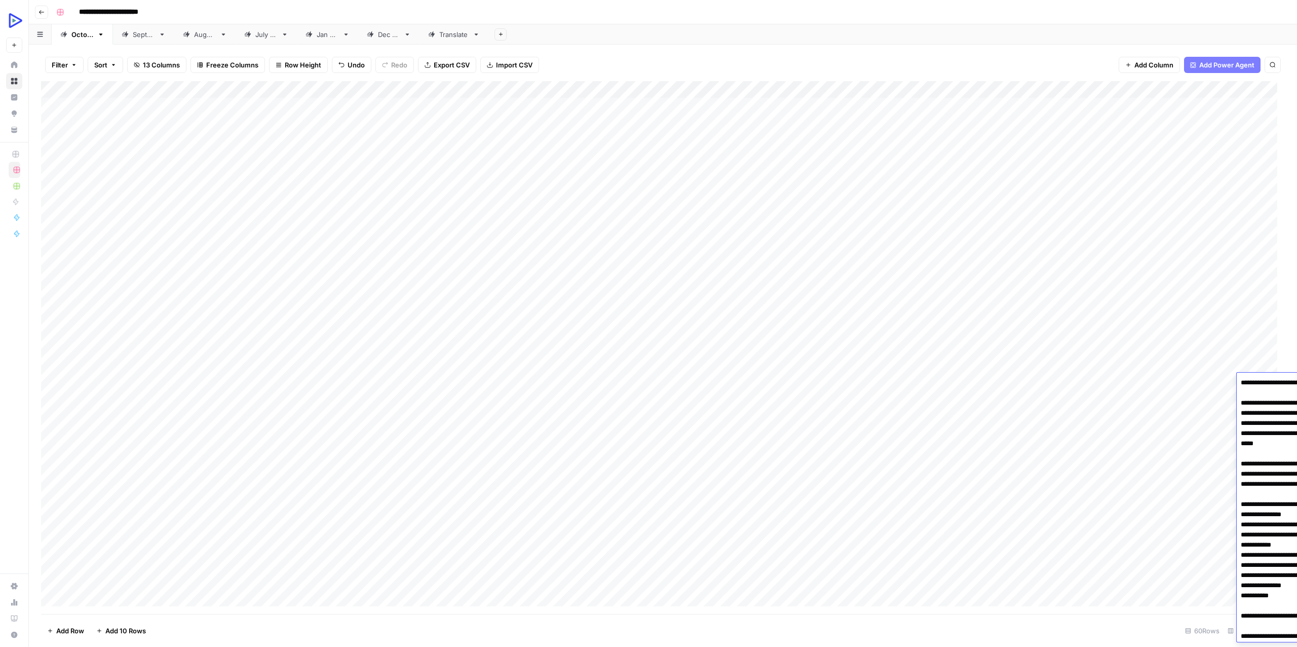
scroll to position [1796, 0]
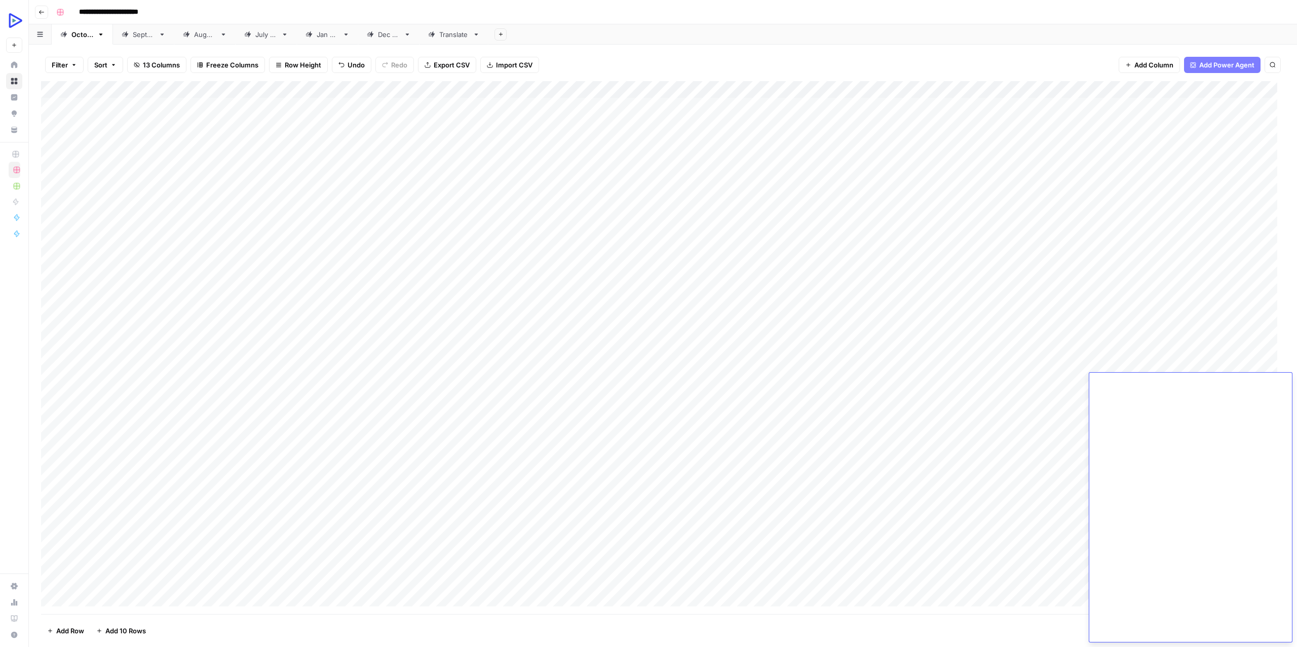
click at [291, 392] on div "Add Column" at bounding box center [663, 347] width 1244 height 533
click at [1213, 363] on div "Add Column" at bounding box center [663, 347] width 1244 height 533
click at [1255, 362] on div "Add Column" at bounding box center [663, 347] width 1244 height 533
click at [1245, 379] on div "Add Column" at bounding box center [663, 347] width 1244 height 533
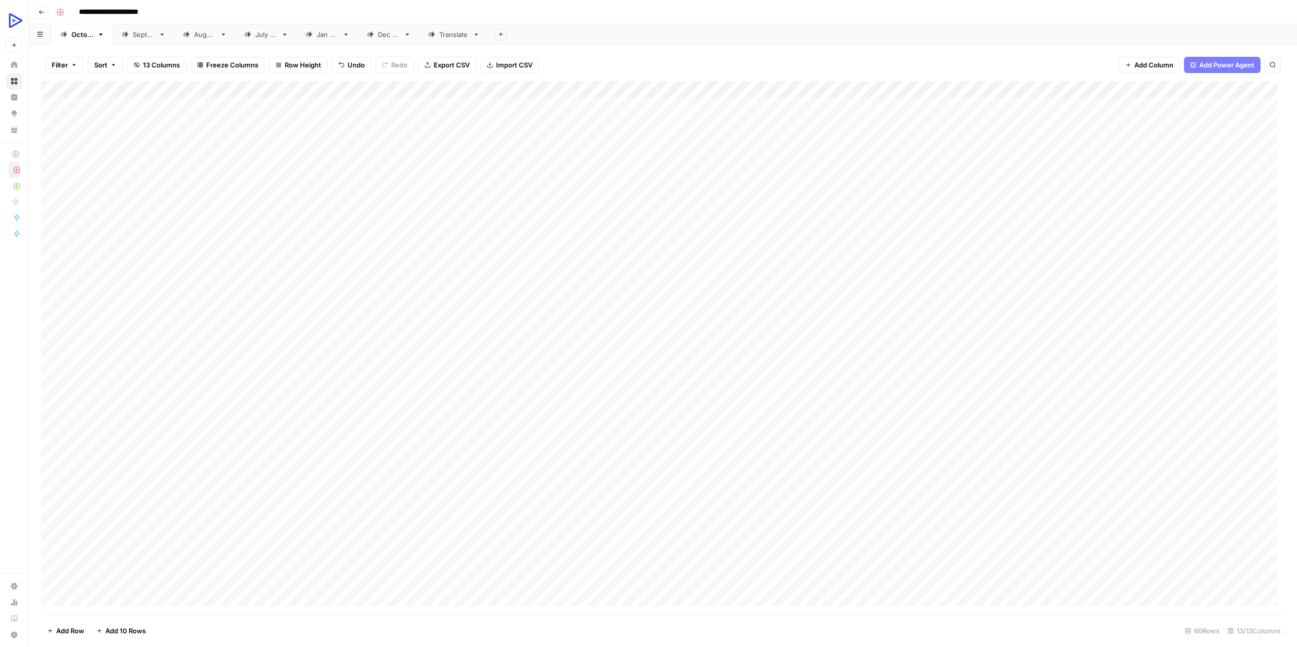
click at [449, 400] on div "Add Column" at bounding box center [663, 347] width 1244 height 533
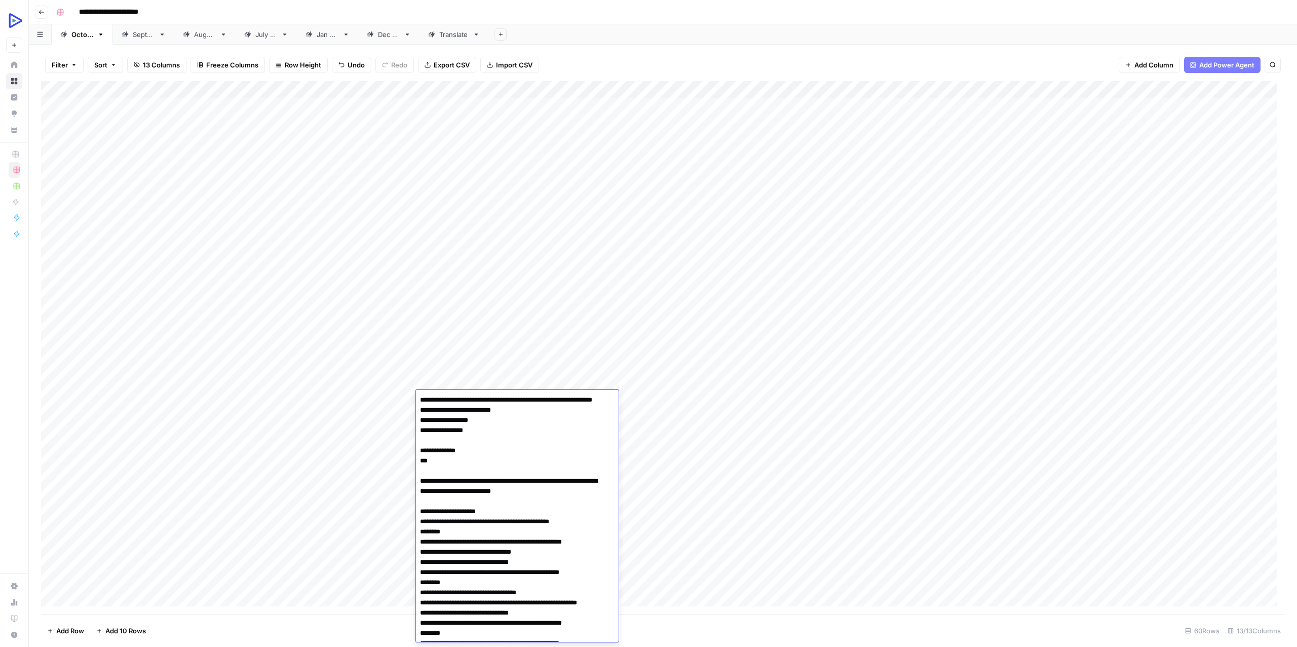
scroll to position [12716, 0]
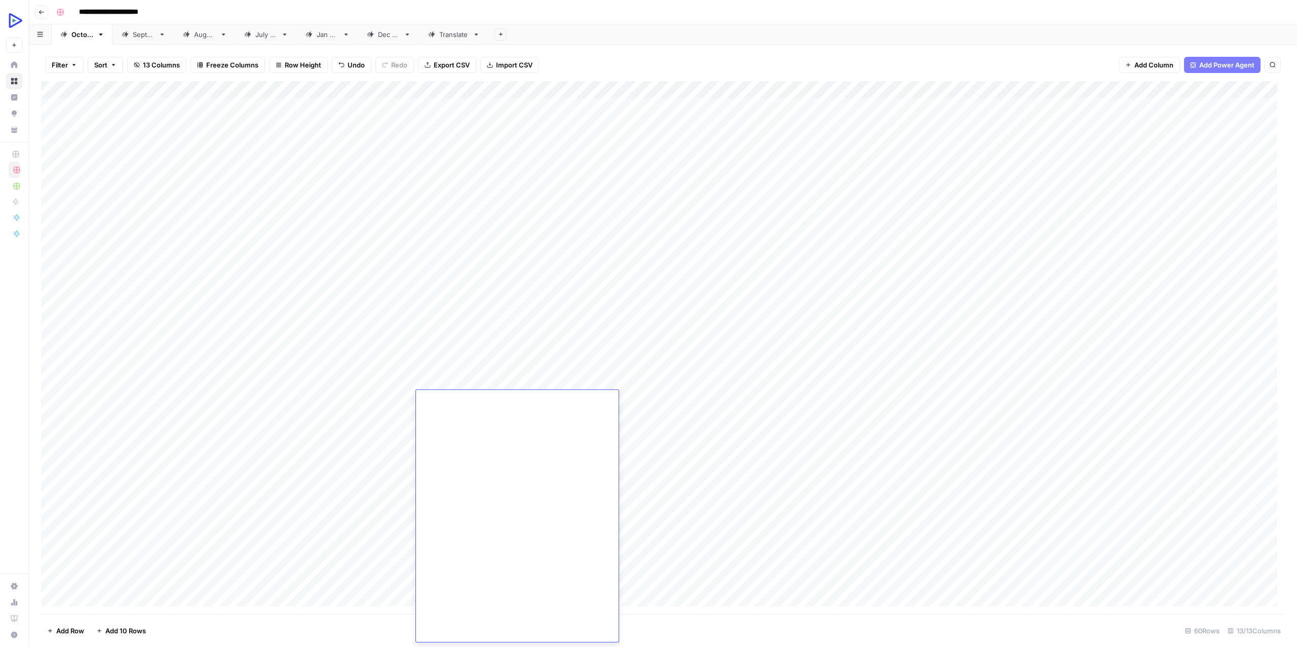
type textarea "**********"
click at [384, 404] on div "Add Column" at bounding box center [663, 347] width 1244 height 533
type textarea "**********"
click at [307, 449] on div "Add Column" at bounding box center [663, 347] width 1244 height 533
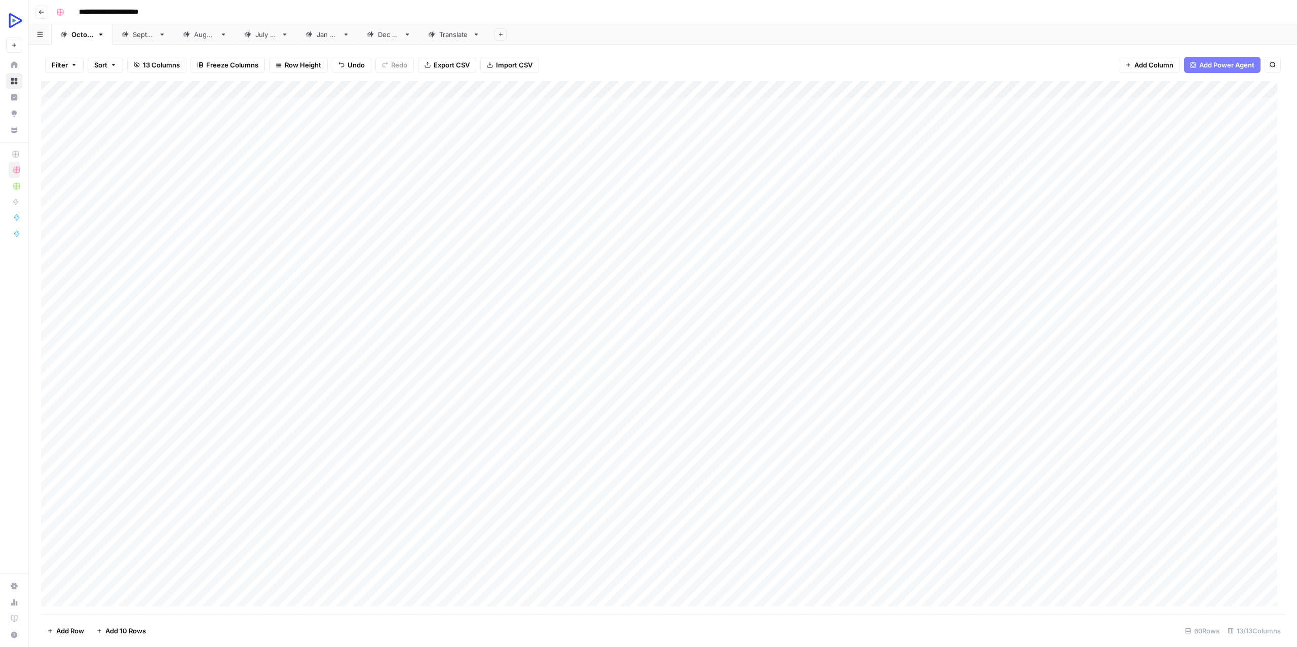
click at [617, 400] on div "Add Column" at bounding box center [663, 347] width 1244 height 533
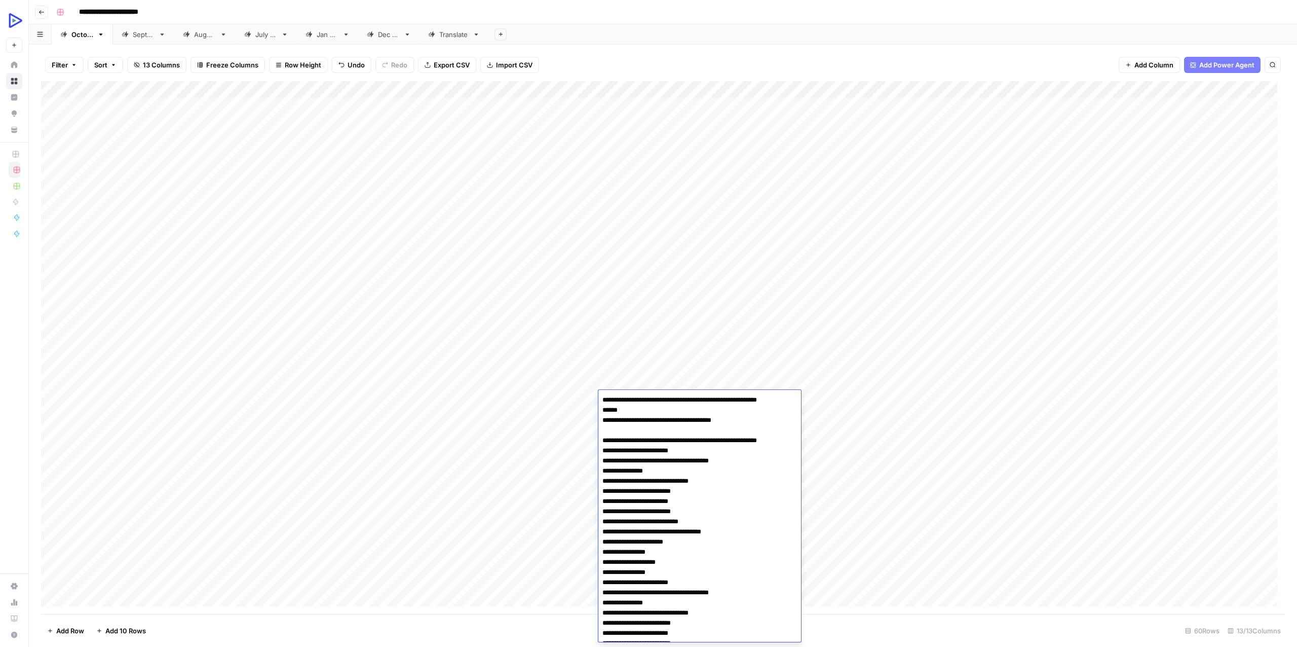
scroll to position [3107, 0]
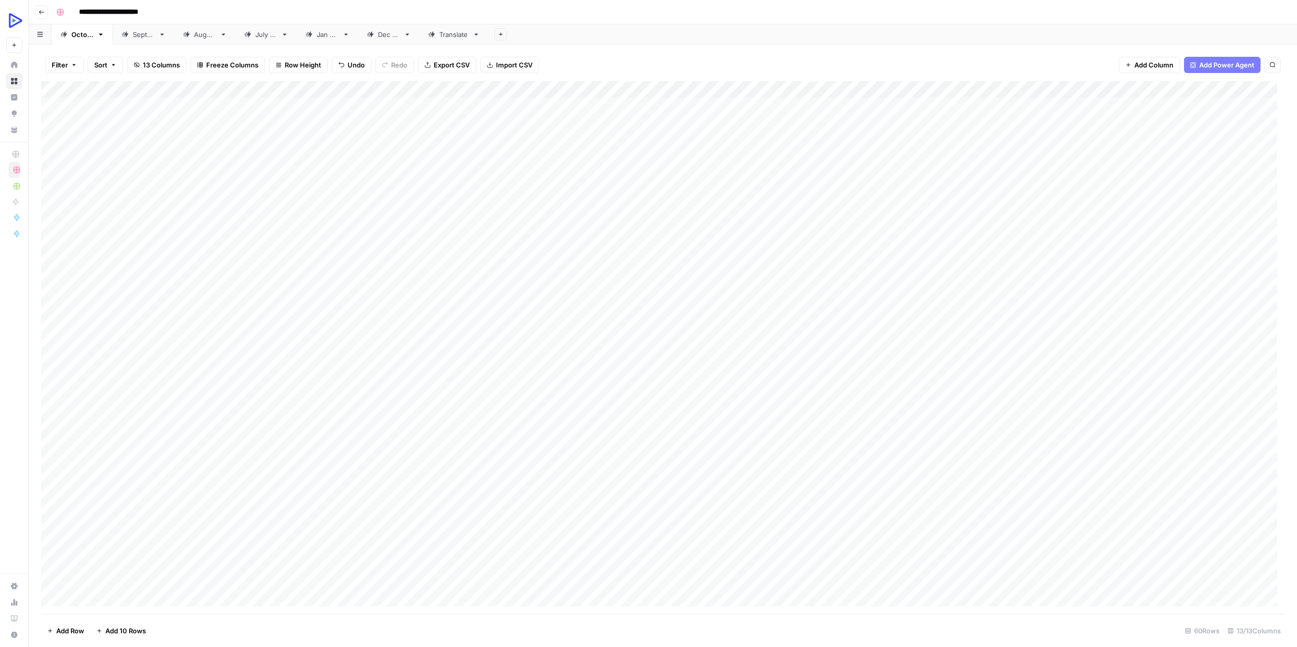
click at [581, 444] on div "Add Column" at bounding box center [663, 347] width 1244 height 533
click at [549, 397] on div "Add Column" at bounding box center [663, 347] width 1244 height 533
click at [550, 397] on div "Add Column" at bounding box center [663, 347] width 1244 height 533
type textarea "**********"
click at [801, 404] on div "Add Column" at bounding box center [663, 347] width 1244 height 533
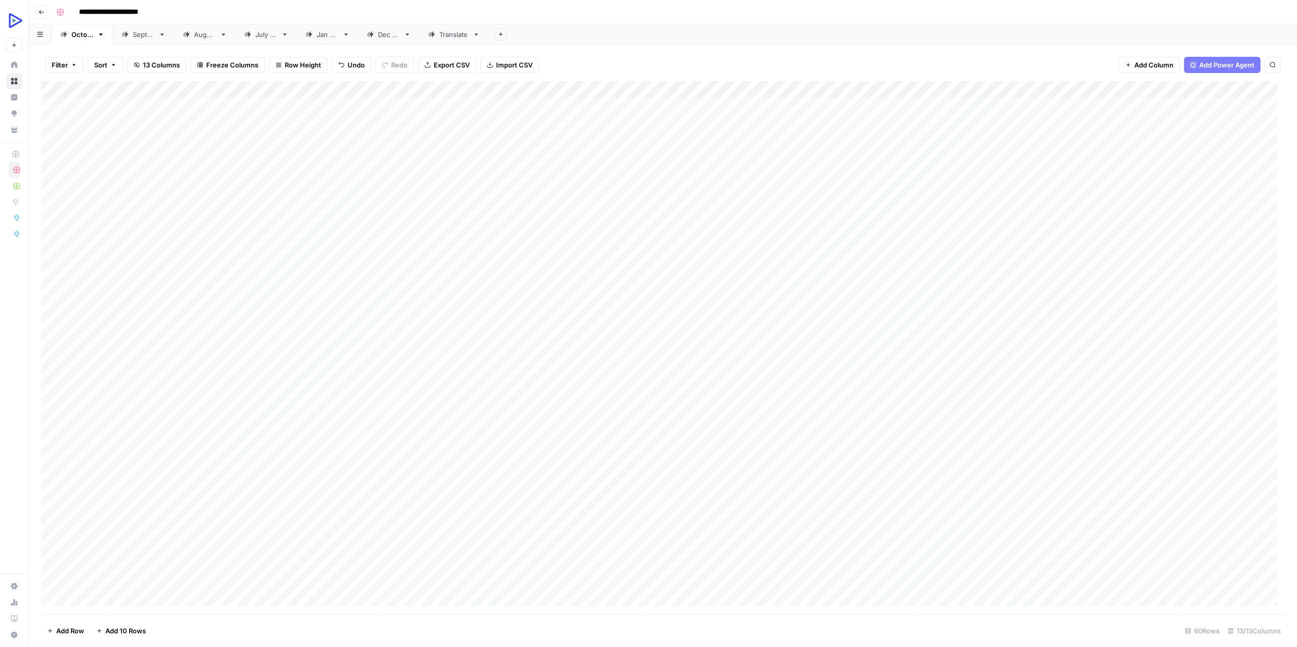
click at [803, 399] on div "Add Column" at bounding box center [663, 347] width 1244 height 533
click at [803, 399] on textarea at bounding box center [862, 400] width 162 height 14
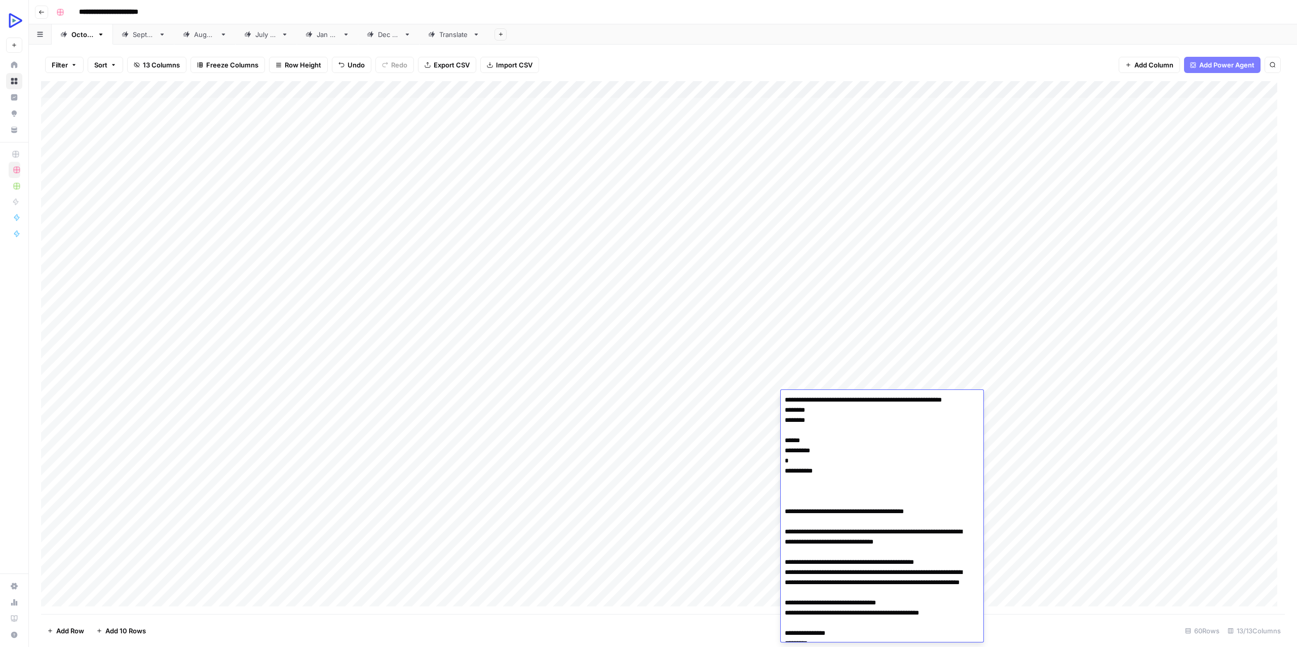
scroll to position [451, 0]
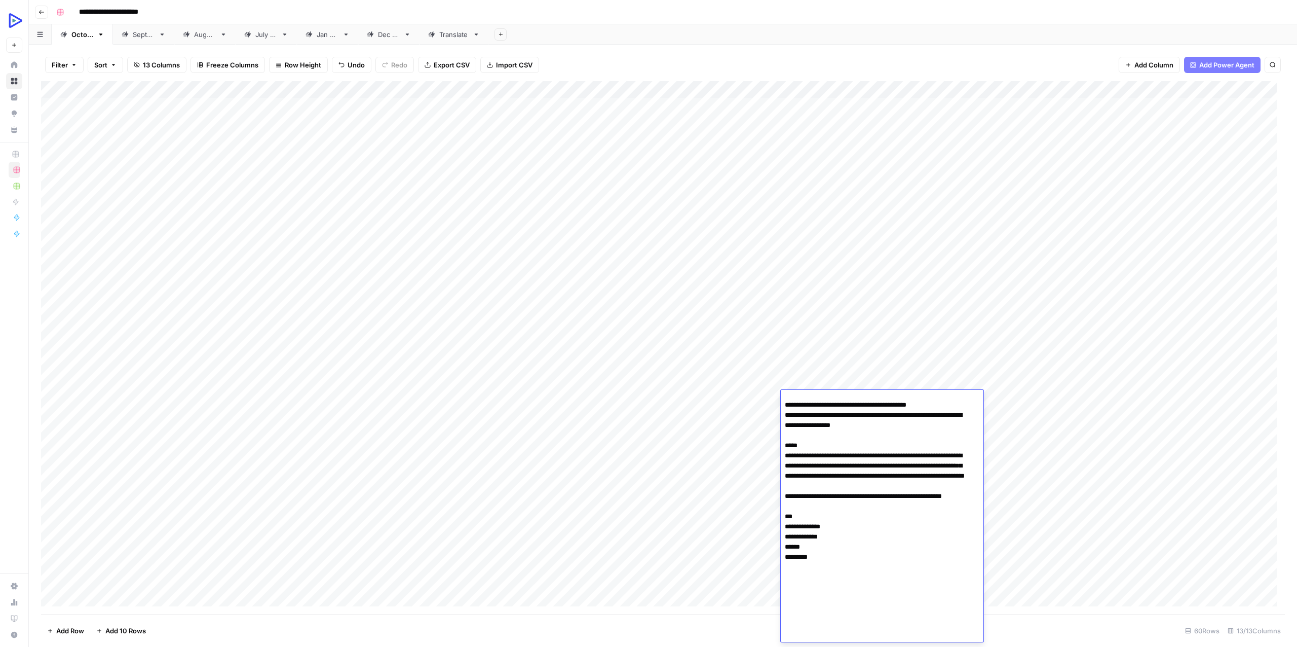
type textarea "**********"
click at [751, 397] on div "Add Column" at bounding box center [663, 347] width 1244 height 533
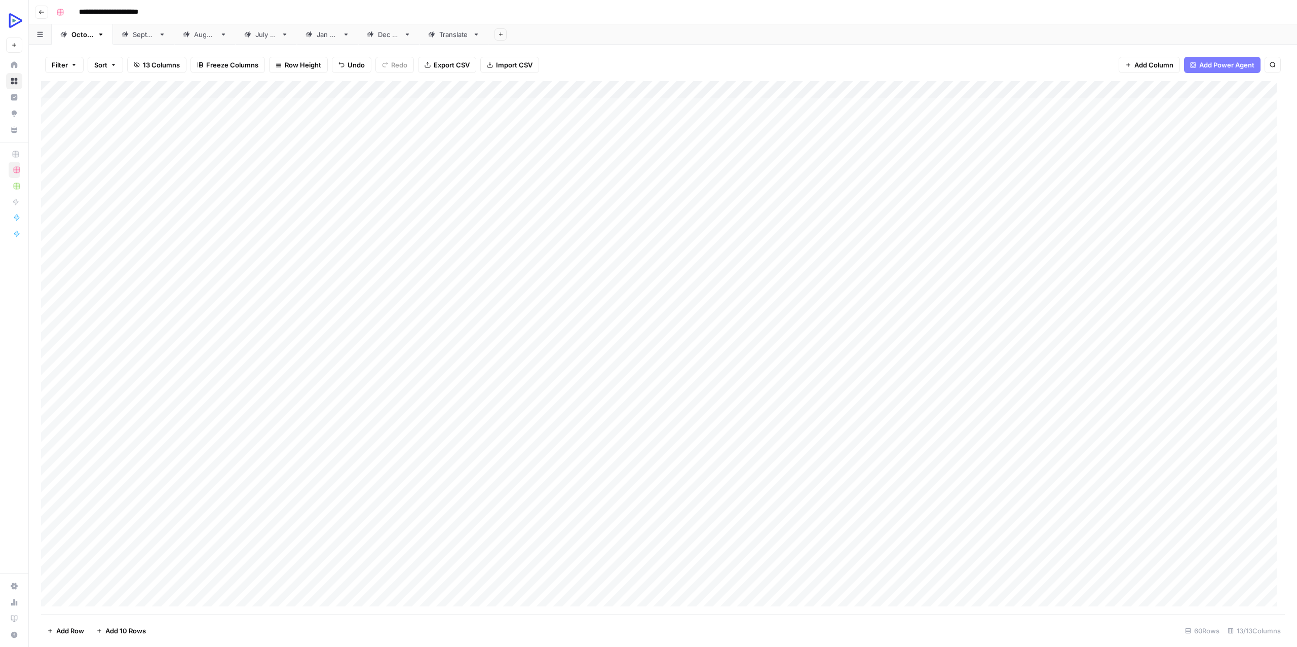
click at [751, 397] on div "Add Column" at bounding box center [663, 347] width 1244 height 533
type textarea "**********"
click at [292, 393] on div "Add Column" at bounding box center [663, 347] width 1244 height 533
click at [294, 400] on div "Add Column" at bounding box center [663, 347] width 1244 height 533
click at [250, 471] on div "Add Column" at bounding box center [663, 347] width 1244 height 533
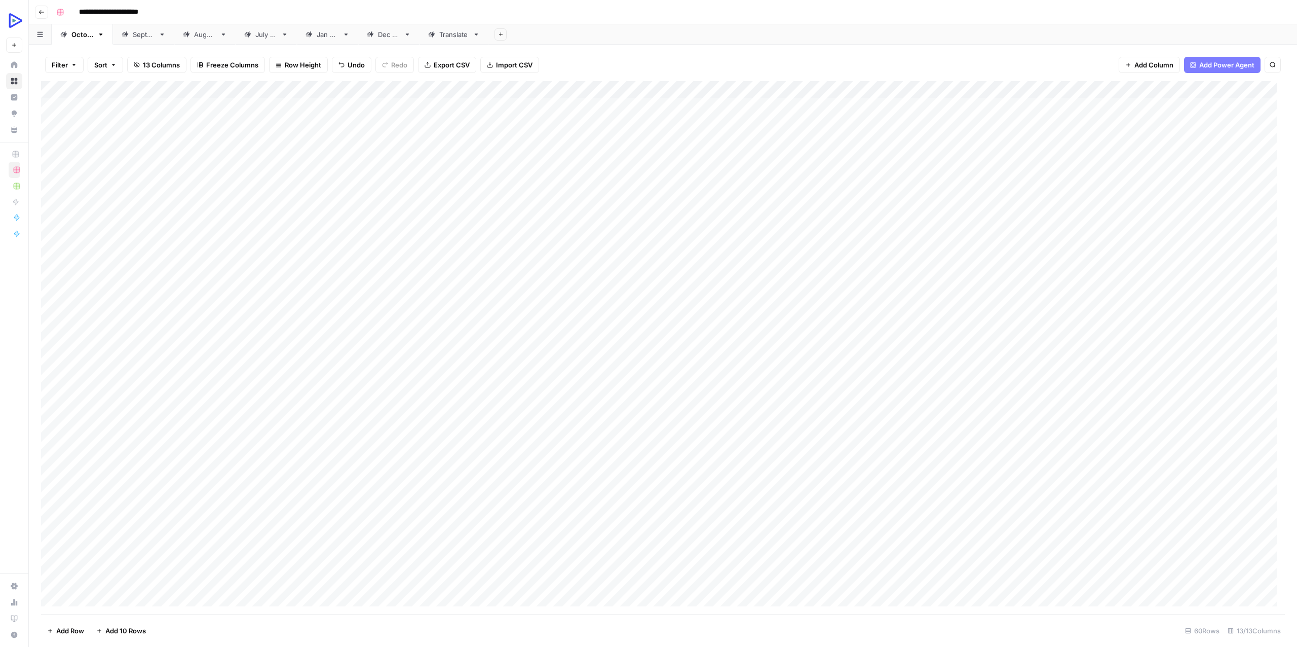
click at [905, 399] on div "Add Column" at bounding box center [663, 347] width 1244 height 533
click at [790, 449] on div "Add Column" at bounding box center [663, 347] width 1244 height 533
click at [1009, 400] on div "Add Column" at bounding box center [663, 347] width 1244 height 533
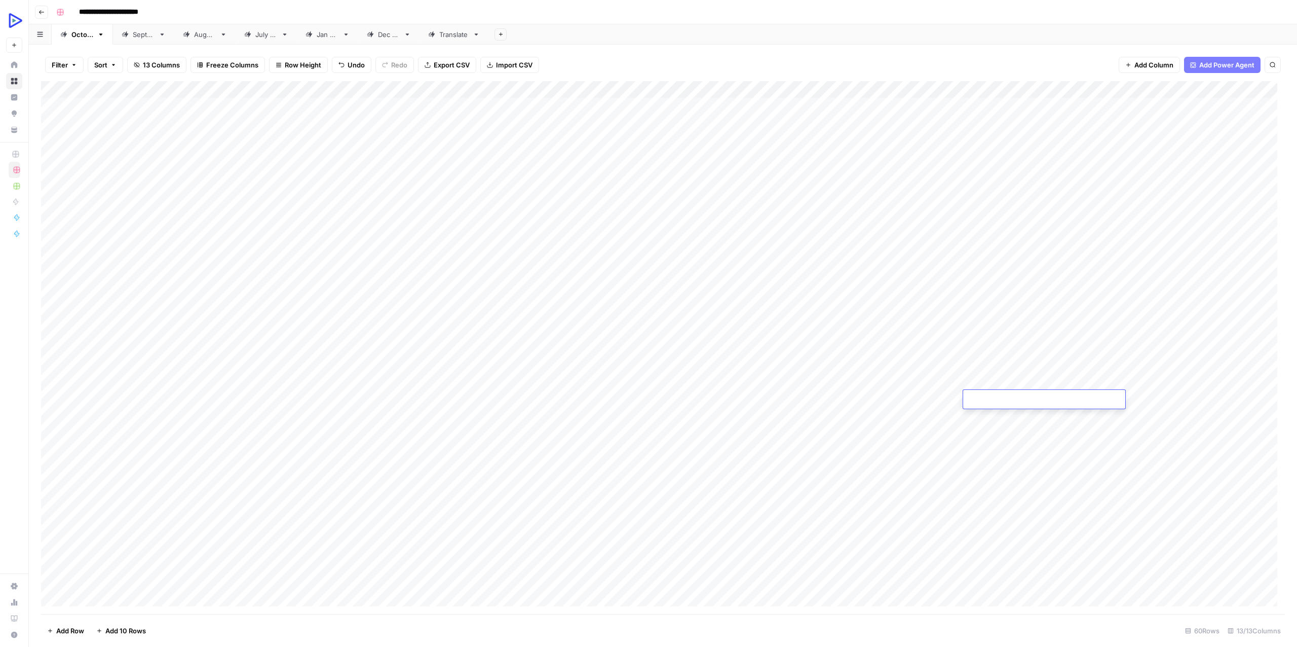
type textarea "**********"
click at [769, 479] on div "Add Column" at bounding box center [663, 347] width 1244 height 533
click at [1102, 395] on div "Add Column" at bounding box center [663, 347] width 1244 height 533
click at [283, 399] on div "Add Column" at bounding box center [663, 347] width 1244 height 533
click at [281, 399] on div "Add Column" at bounding box center [663, 347] width 1244 height 533
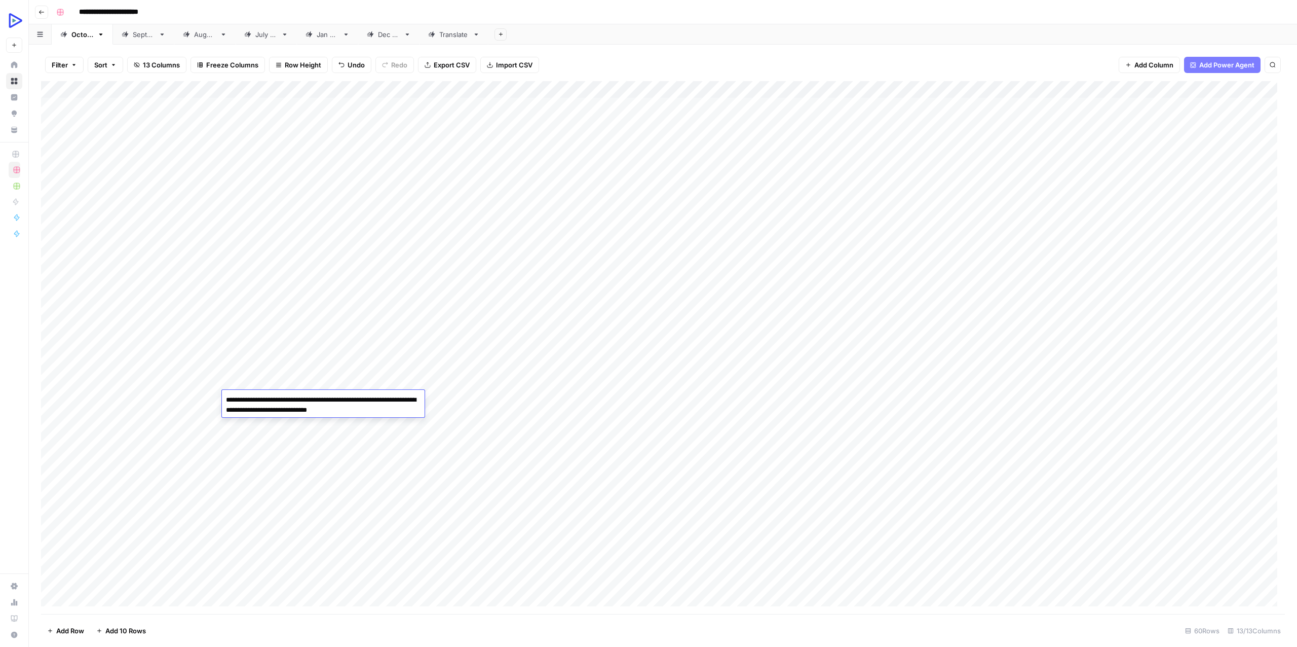
click at [281, 399] on textarea "**********" at bounding box center [323, 405] width 203 height 24
click at [291, 397] on textarea "**********" at bounding box center [323, 405] width 203 height 24
drag, startPoint x: 291, startPoint y: 397, endPoint x: 182, endPoint y: 401, distance: 109.0
click at [182, 401] on body "**********" at bounding box center [648, 323] width 1297 height 647
click at [148, 394] on div "Add Column" at bounding box center [663, 347] width 1244 height 533
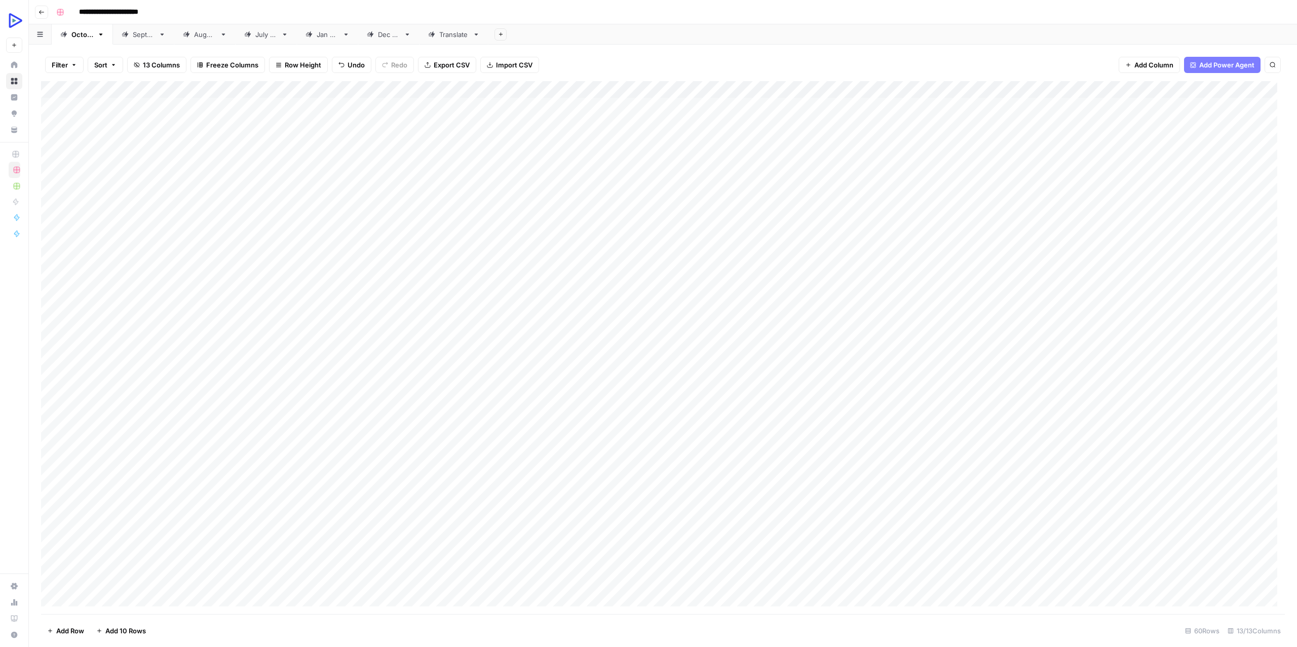
click at [148, 394] on div "Add Column" at bounding box center [663, 347] width 1244 height 533
click at [139, 415] on div "Add Column" at bounding box center [663, 347] width 1244 height 533
click at [139, 415] on textarea "**********" at bounding box center [167, 417] width 182 height 14
click at [465, 415] on div "Add Column" at bounding box center [663, 347] width 1244 height 533
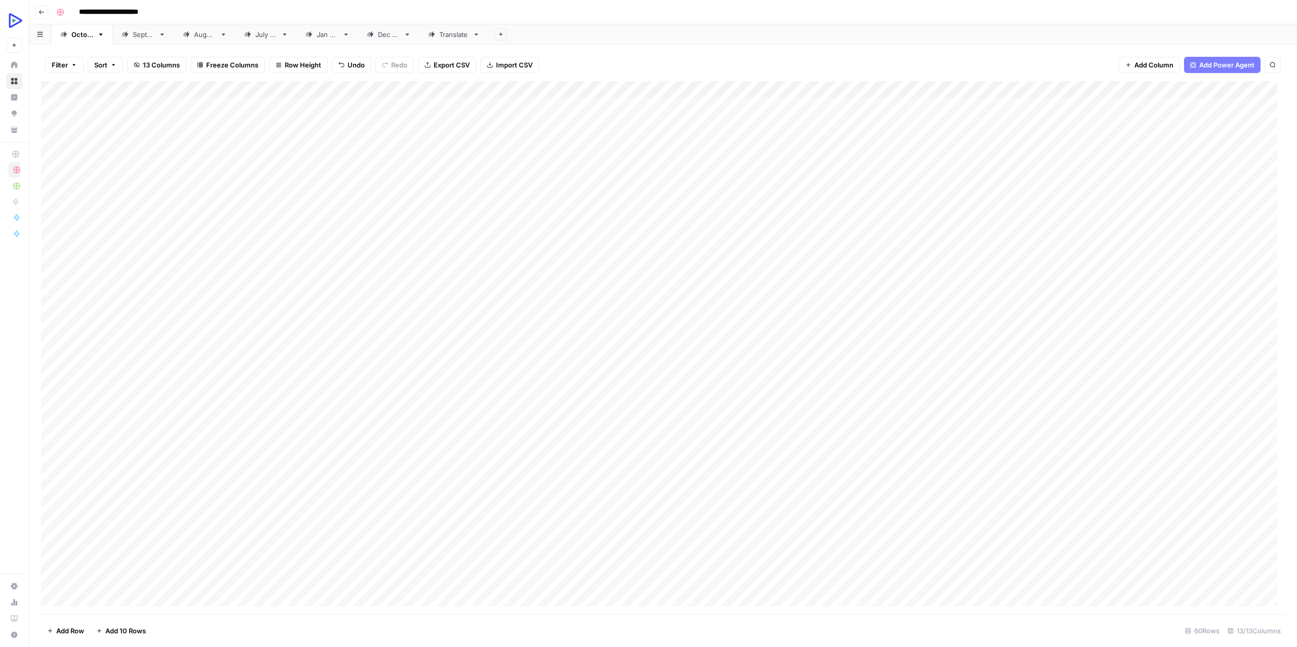
click at [465, 415] on div "Add Column" at bounding box center [663, 347] width 1244 height 533
type textarea "**********"
click at [353, 436] on div "Add Column" at bounding box center [663, 347] width 1244 height 533
click at [379, 416] on div "Add Column" at bounding box center [663, 347] width 1244 height 533
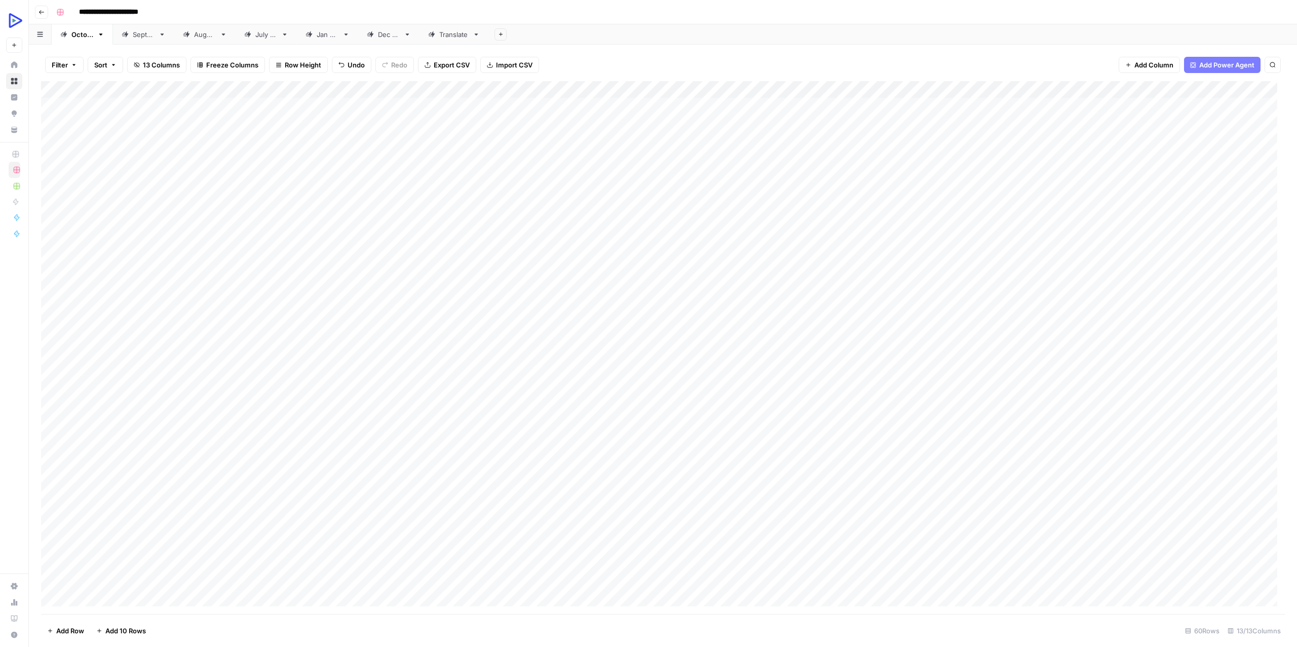
click at [379, 416] on div "Add Column" at bounding box center [663, 347] width 1244 height 533
type textarea "**********"
click at [640, 409] on div "Add Column" at bounding box center [663, 347] width 1244 height 533
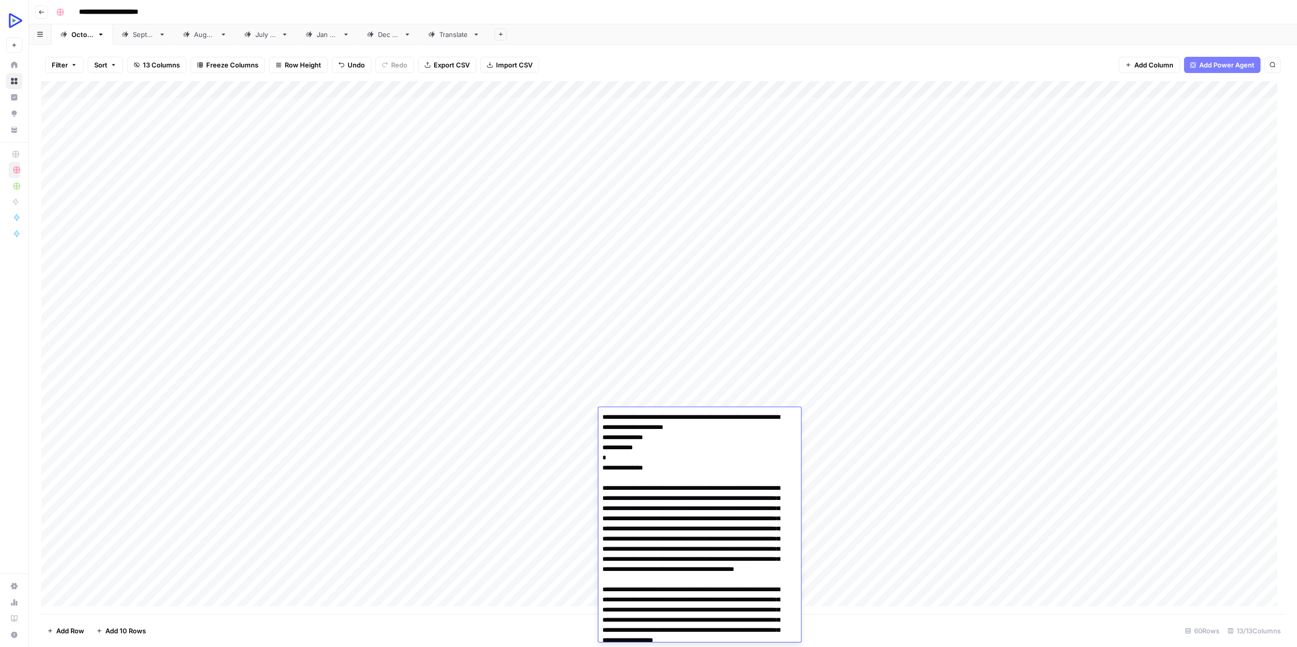
scroll to position [2921, 0]
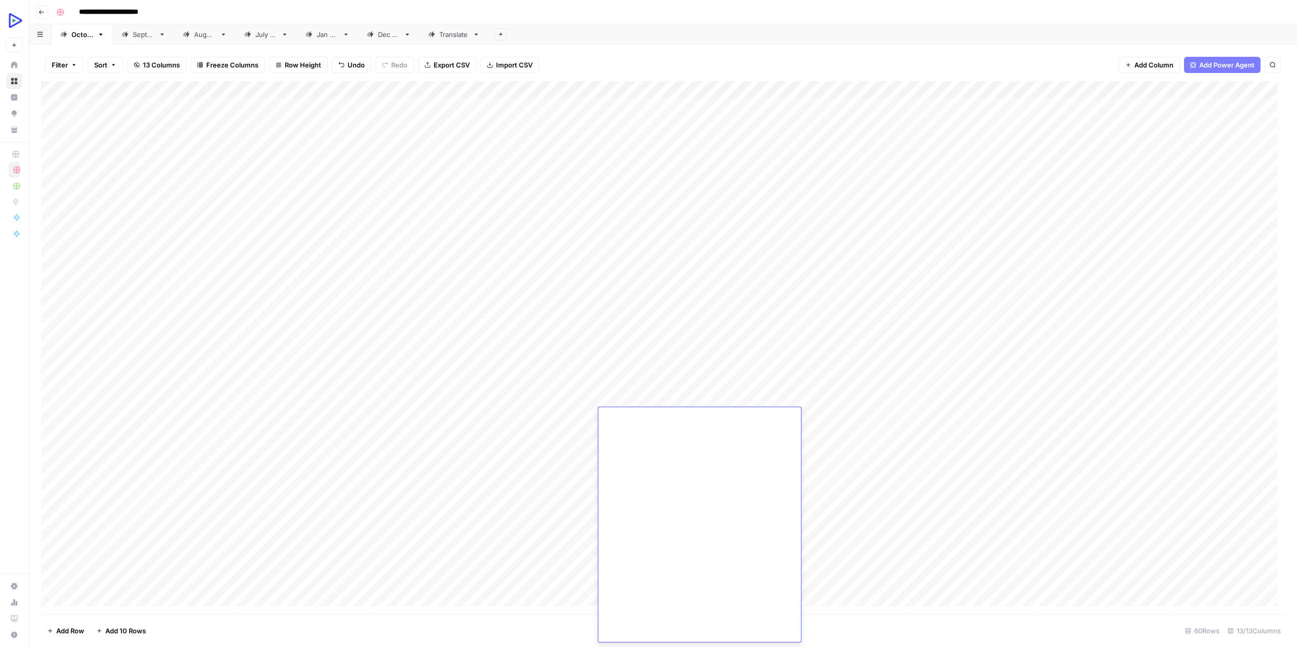
type textarea "**********"
click at [561, 409] on div "Add Column" at bounding box center [663, 347] width 1244 height 533
type textarea "**********"
click at [871, 453] on div "Add Column" at bounding box center [663, 347] width 1244 height 533
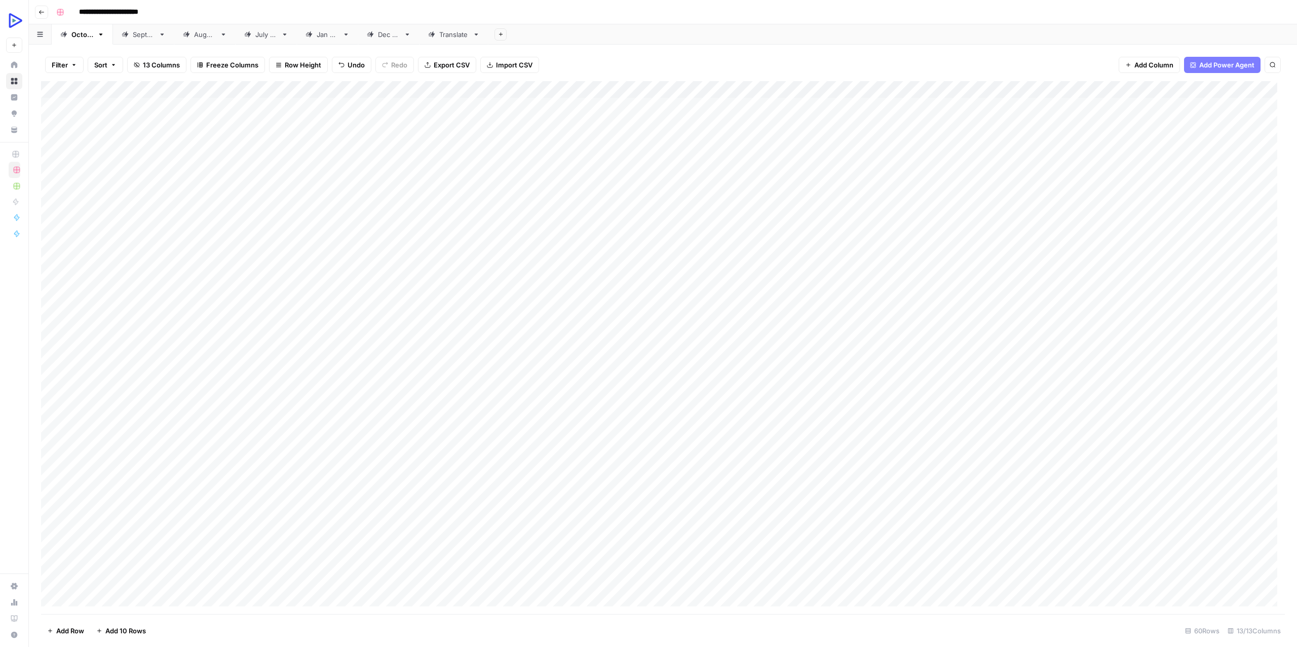
click at [828, 415] on div "Add Column" at bounding box center [663, 347] width 1244 height 533
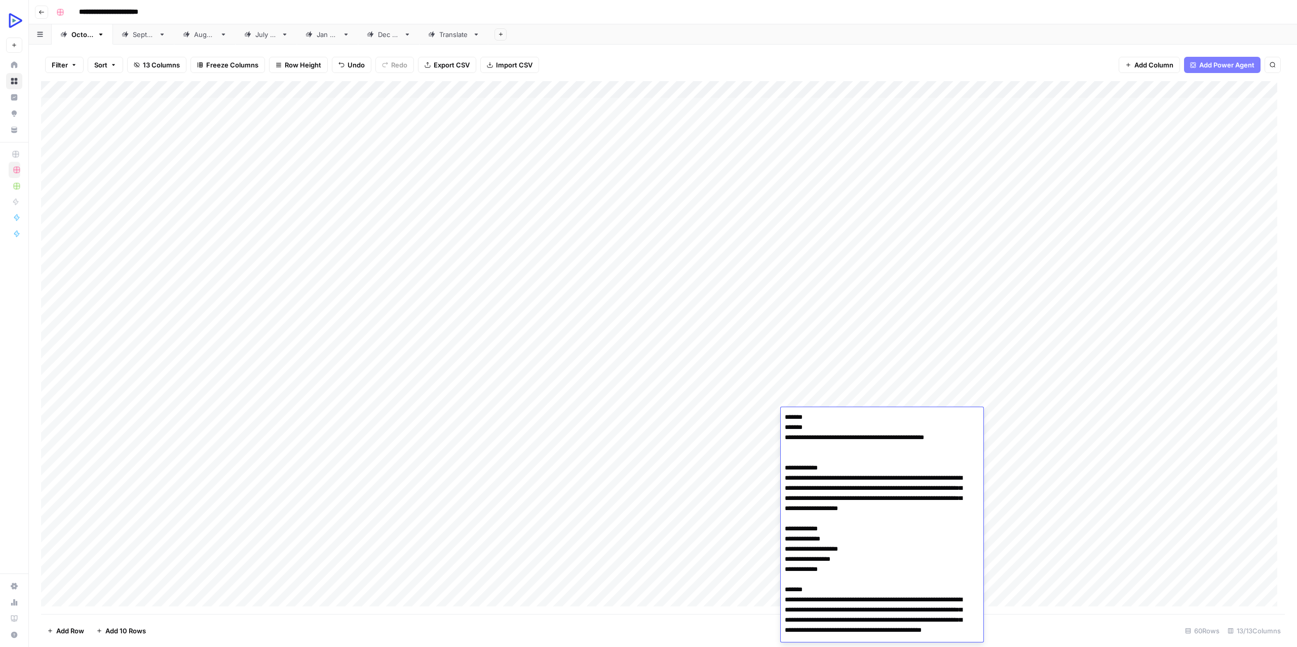
scroll to position [347, 0]
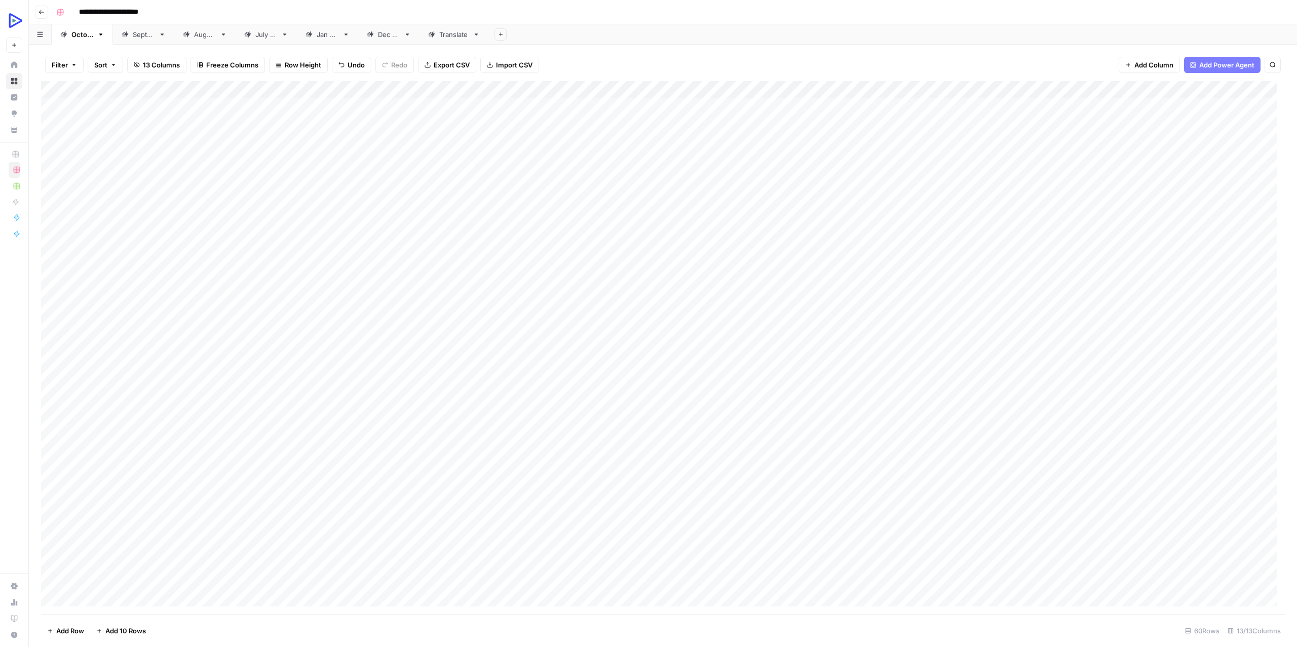
click at [724, 455] on div "Add Column" at bounding box center [663, 347] width 1244 height 533
click at [734, 417] on div "Add Column" at bounding box center [663, 347] width 1244 height 533
click at [675, 446] on div "Add Column" at bounding box center [663, 347] width 1244 height 533
click at [901, 418] on div "Add Column" at bounding box center [663, 347] width 1244 height 533
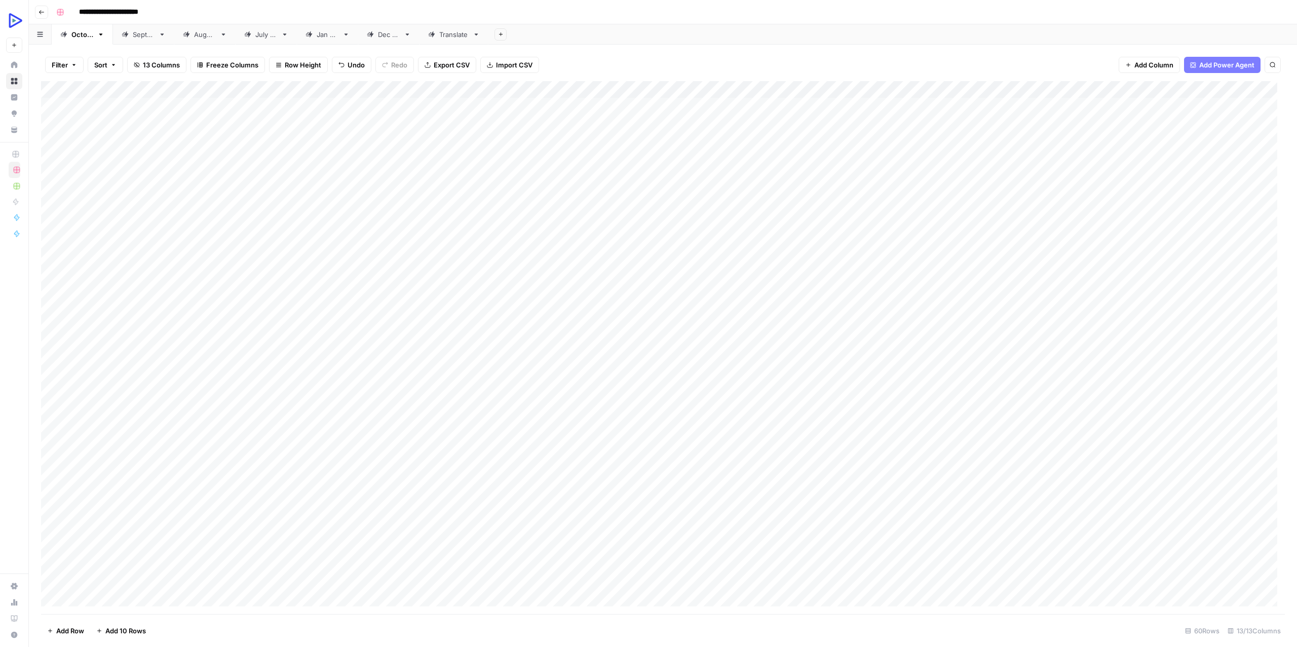
click at [295, 414] on div "Add Column" at bounding box center [663, 347] width 1244 height 533
click at [298, 416] on div "Add Column" at bounding box center [663, 347] width 1244 height 533
click at [298, 416] on textarea at bounding box center [303, 417] width 162 height 14
type textarea "**********"
click at [255, 464] on div "Add Column" at bounding box center [663, 347] width 1244 height 533
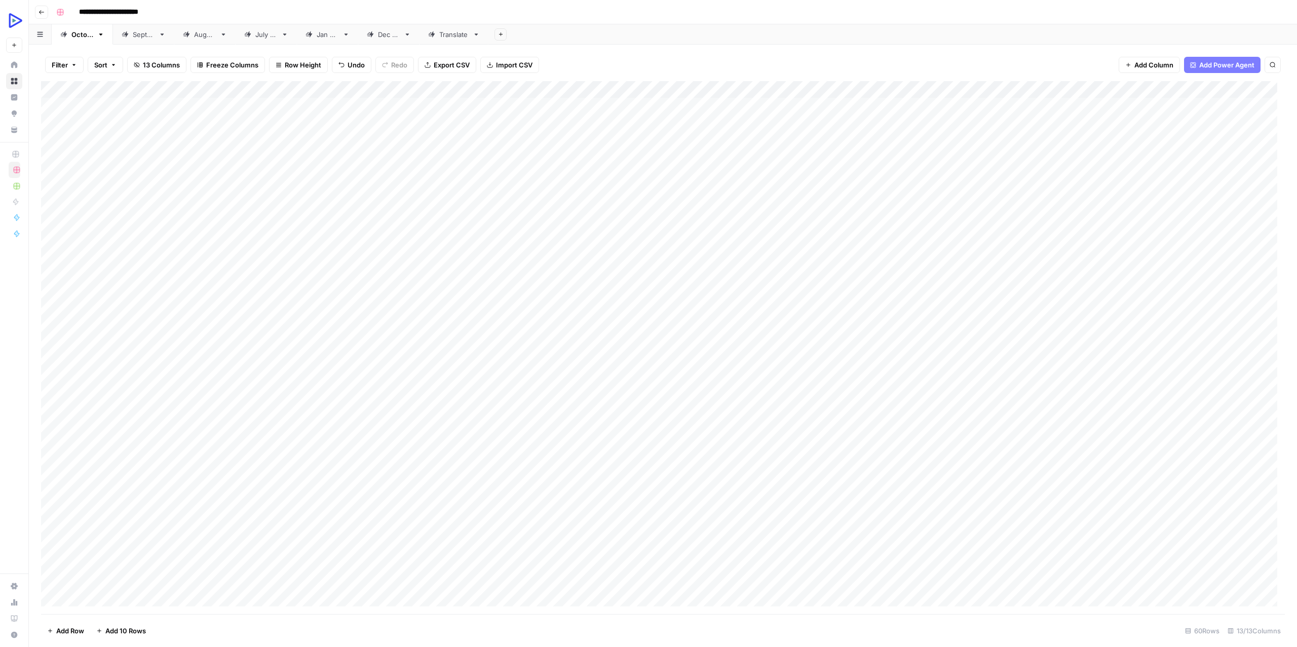
click at [901, 409] on div "Add Column" at bounding box center [663, 347] width 1244 height 533
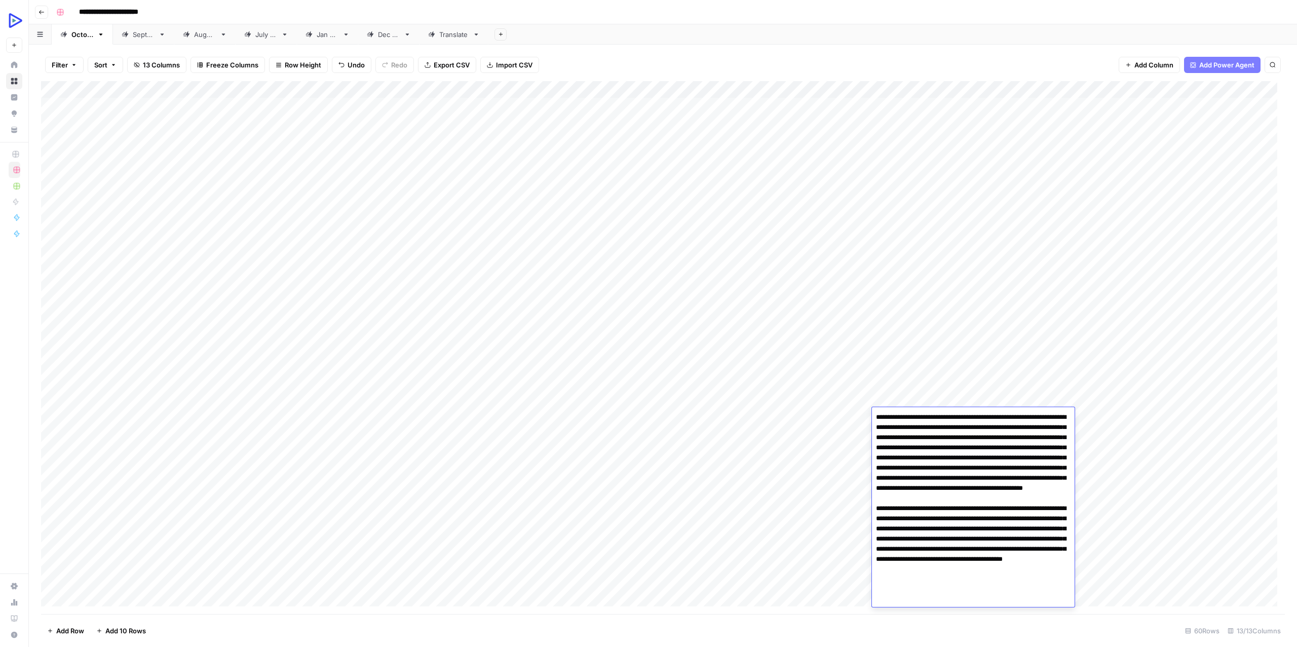
click at [730, 469] on div "Add Column" at bounding box center [663, 347] width 1244 height 533
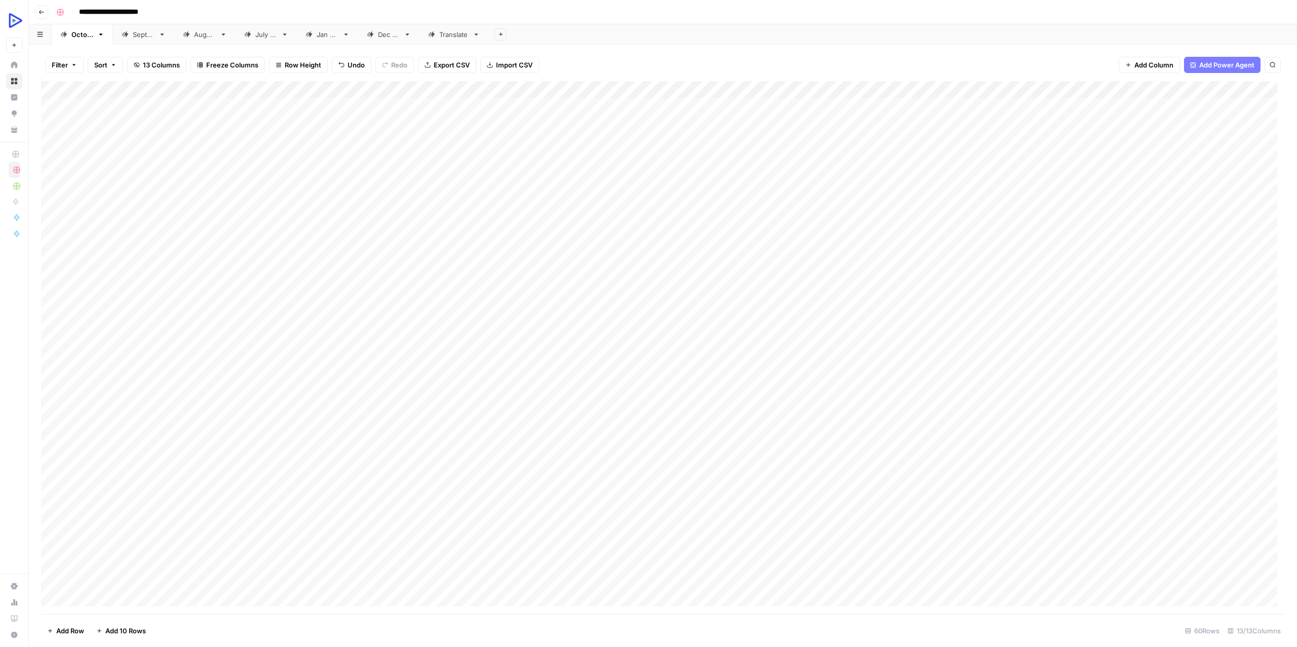
click at [989, 415] on div "Add Column" at bounding box center [663, 347] width 1244 height 533
type textarea "**********"
click at [816, 488] on div "Add Column" at bounding box center [663, 347] width 1244 height 533
click at [1095, 412] on div "Add Column" at bounding box center [663, 347] width 1244 height 533
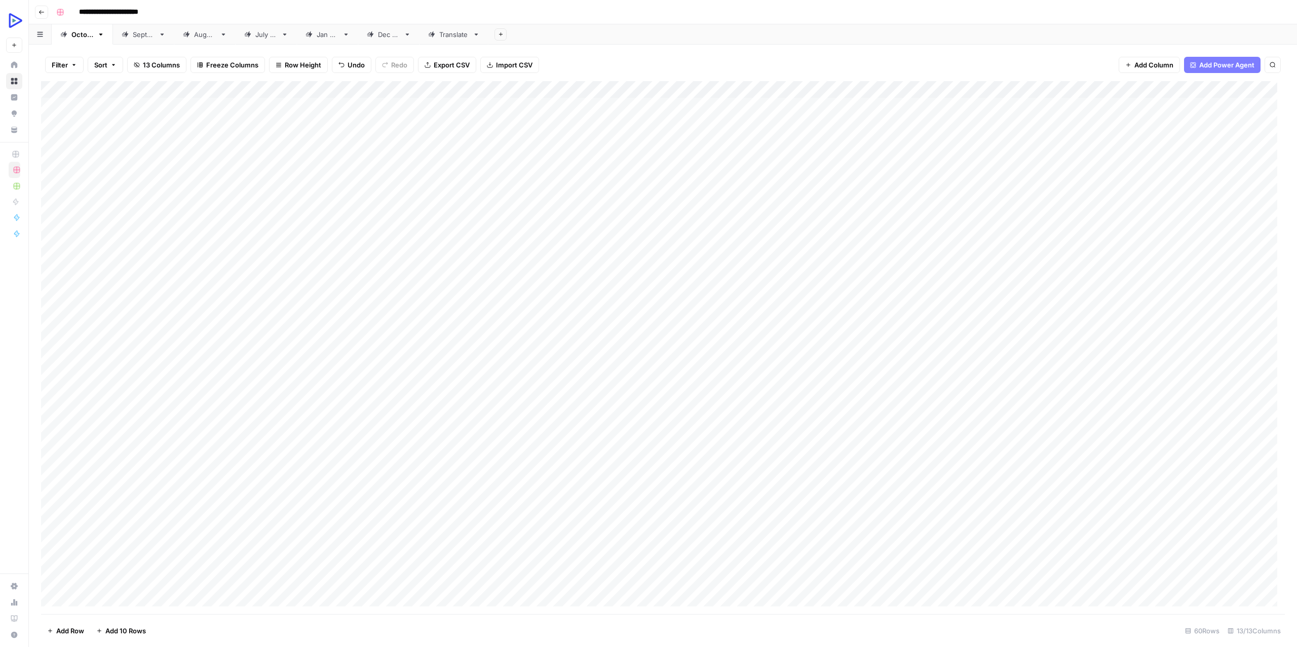
click at [1258, 394] on div "Add Column" at bounding box center [663, 347] width 1244 height 533
click at [1197, 394] on div "Add Column" at bounding box center [663, 347] width 1244 height 533
click at [1270, 400] on div "Add Column" at bounding box center [663, 347] width 1244 height 533
click at [1251, 413] on div "Add Column" at bounding box center [663, 347] width 1244 height 533
